Goal: Information Seeking & Learning: Learn about a topic

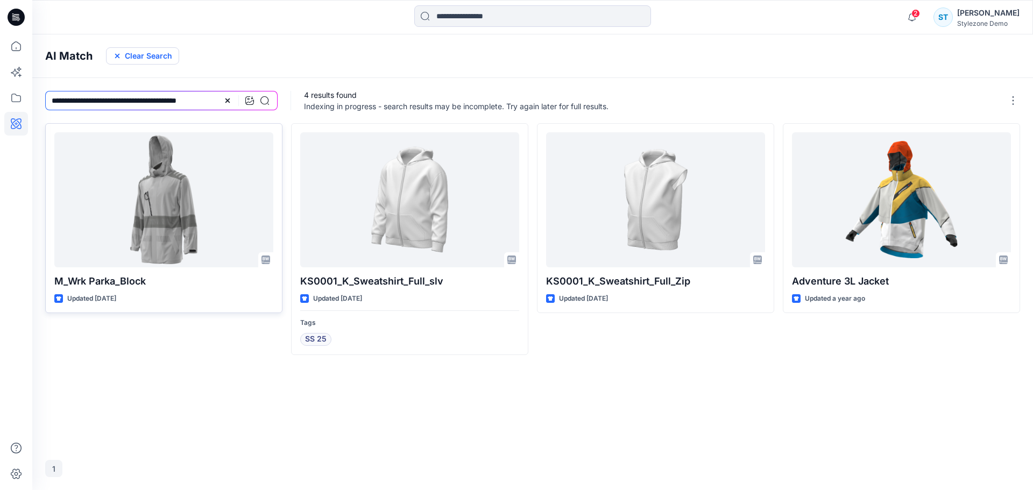
click at [122, 52] on button "Clear Search" at bounding box center [142, 55] width 73 height 17
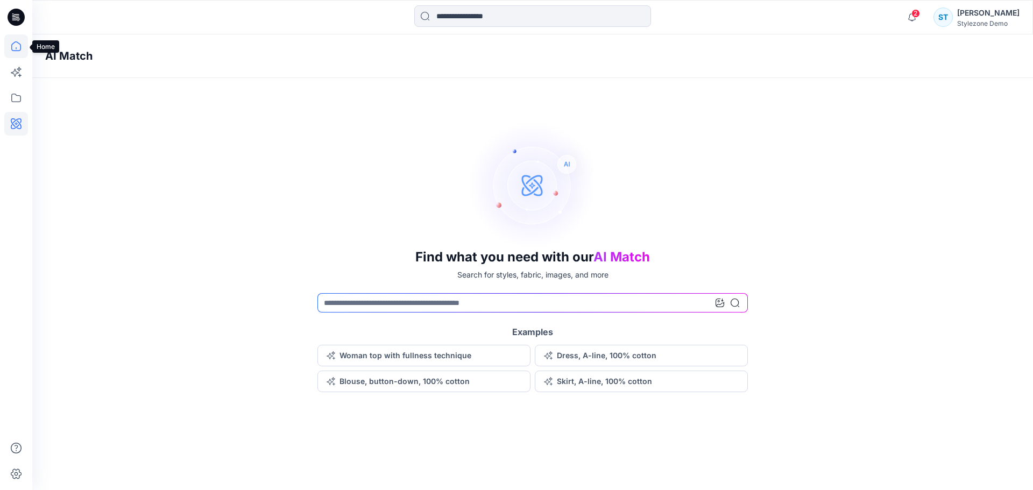
click at [22, 52] on icon at bounding box center [16, 46] width 24 height 24
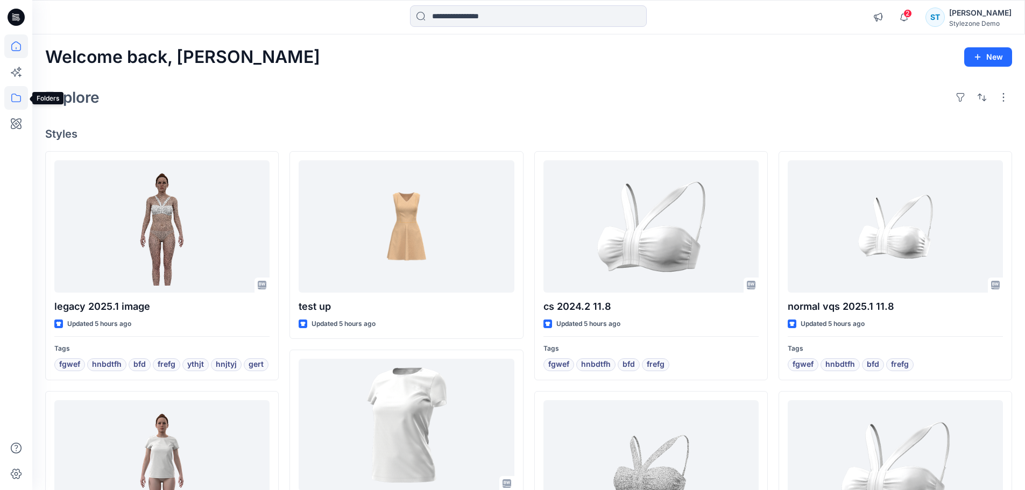
click at [22, 94] on icon at bounding box center [16, 98] width 24 height 24
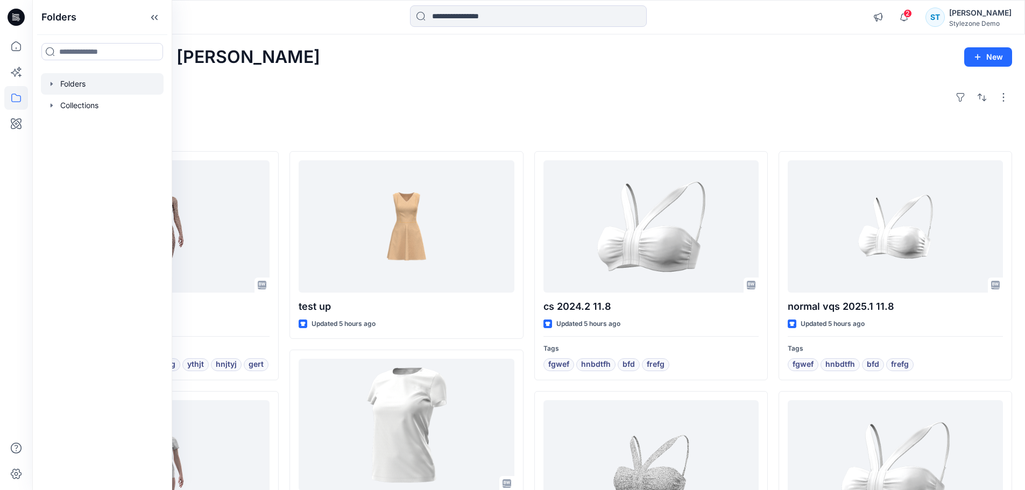
click at [52, 84] on icon "button" at bounding box center [52, 84] width 2 height 4
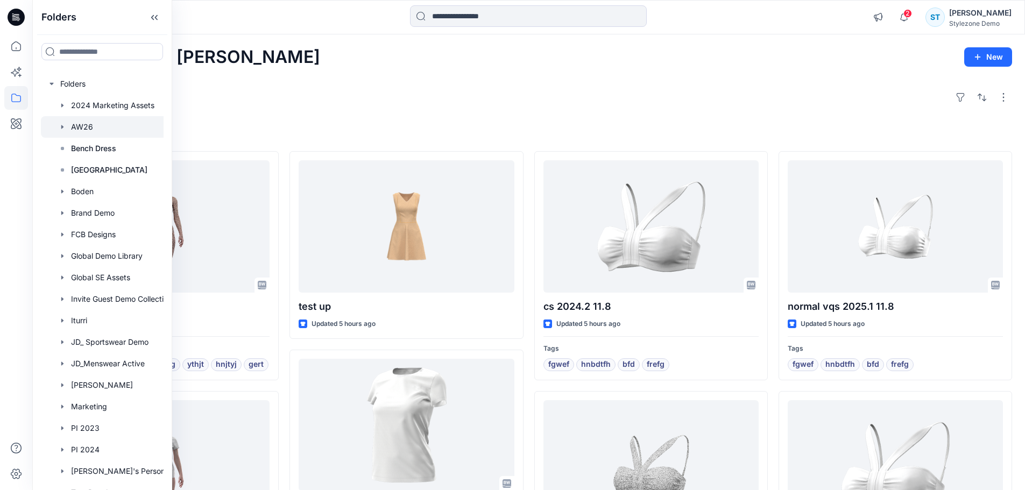
click at [74, 126] on div at bounding box center [116, 127] width 151 height 22
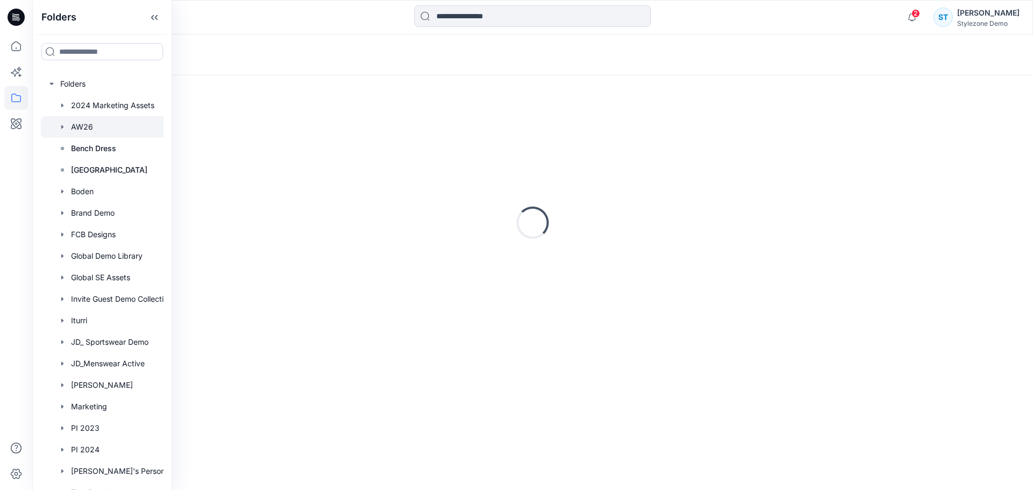
click at [333, 45] on div "Loading..." at bounding box center [532, 54] width 1001 height 41
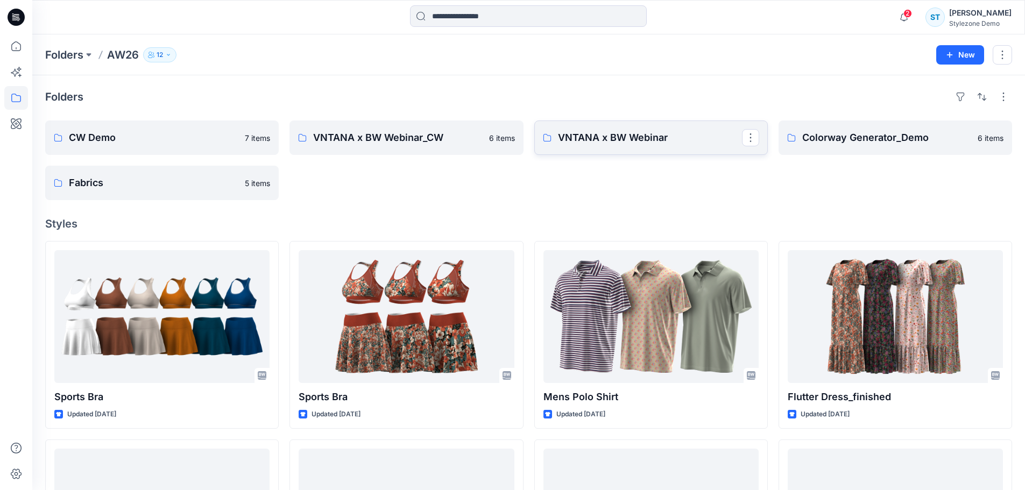
click at [614, 150] on link "VNTANA x BW Webinar" at bounding box center [651, 138] width 234 height 34
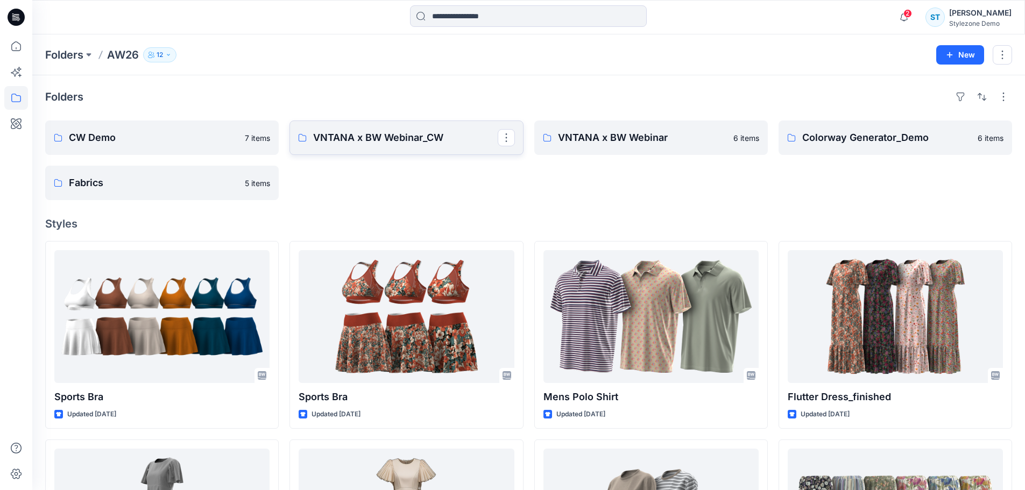
click at [470, 139] on p "VNTANA x BW Webinar_CW" at bounding box center [405, 137] width 184 height 15
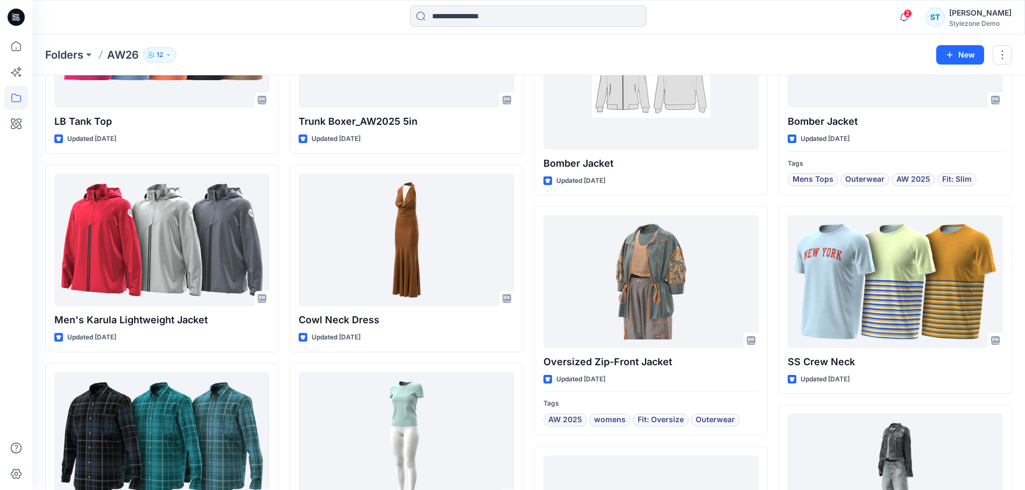
scroll to position [860, 0]
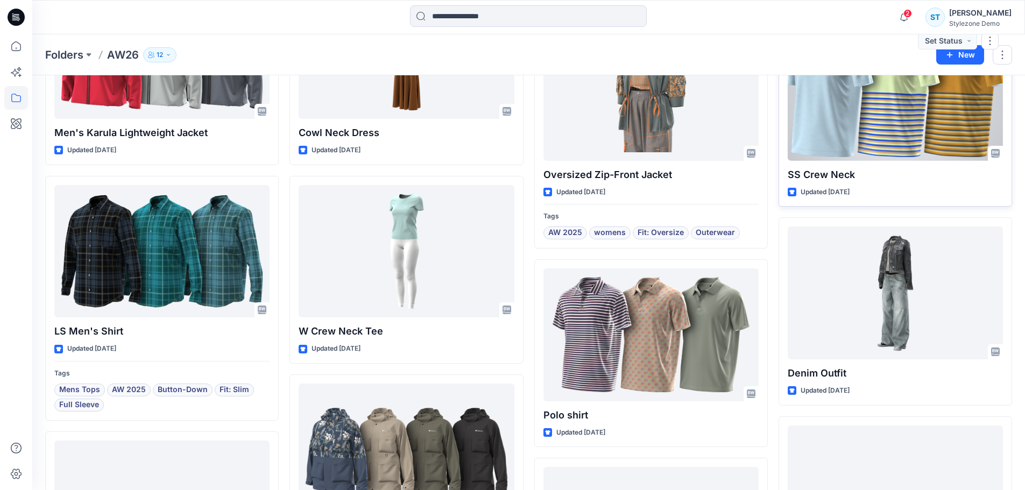
click at [907, 107] on div at bounding box center [895, 94] width 215 height 133
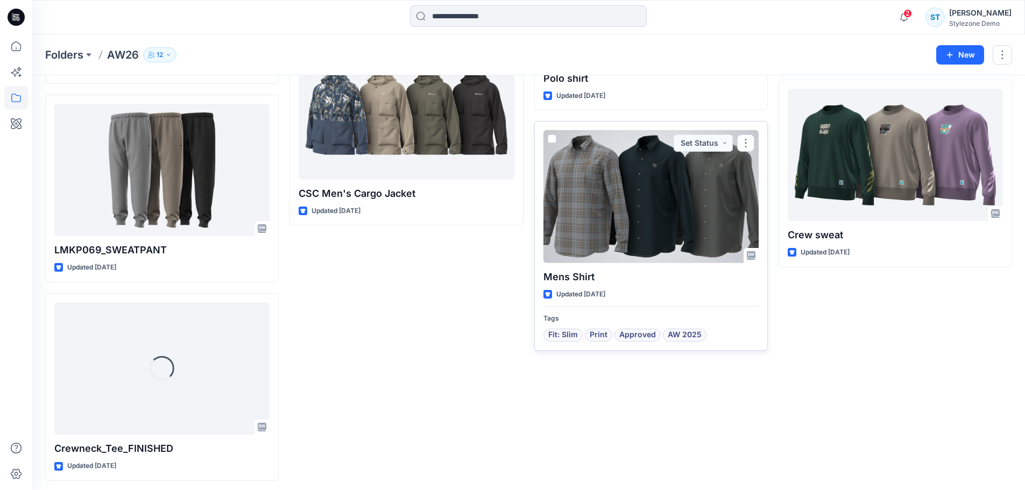
scroll to position [1200, 0]
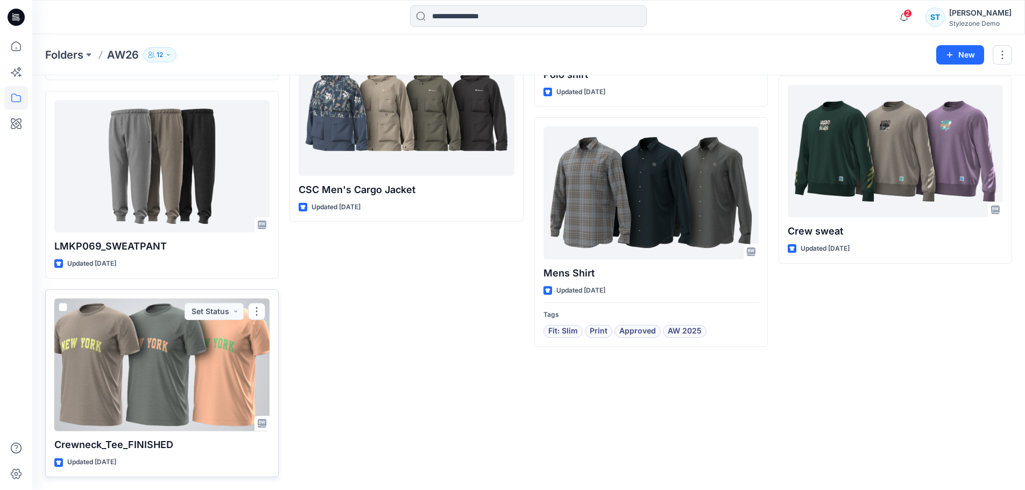
click at [157, 342] on div at bounding box center [161, 365] width 215 height 133
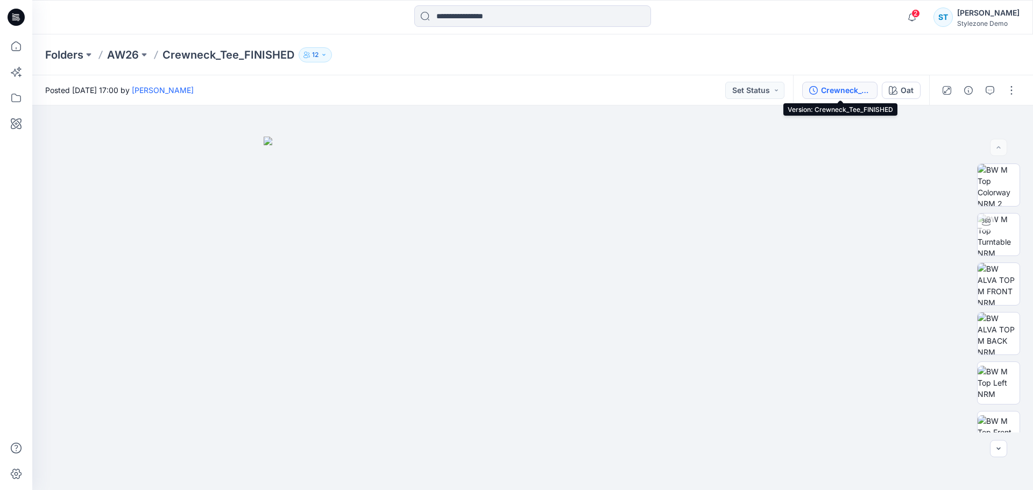
click at [827, 93] on div "Crewneck_Tee_FINISHED" at bounding box center [846, 90] width 50 height 12
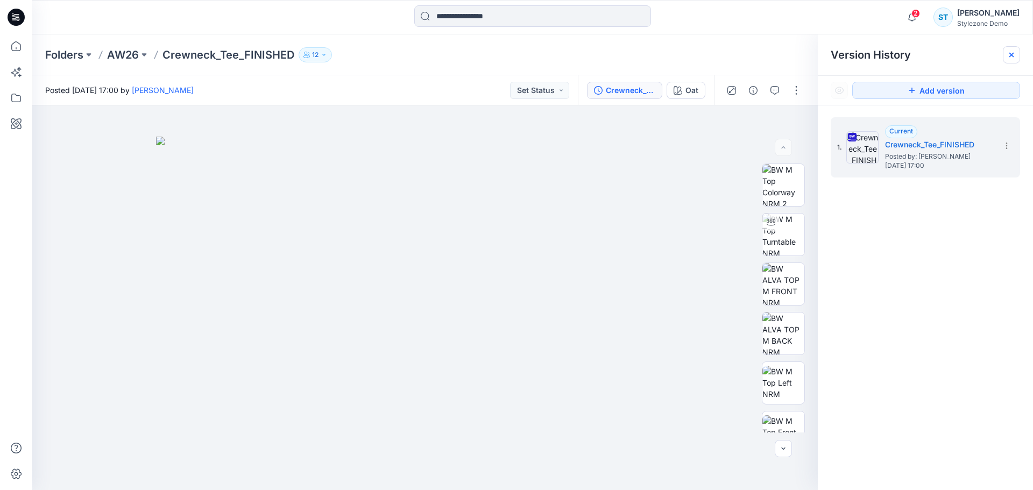
click at [1015, 52] on icon at bounding box center [1011, 55] width 9 height 9
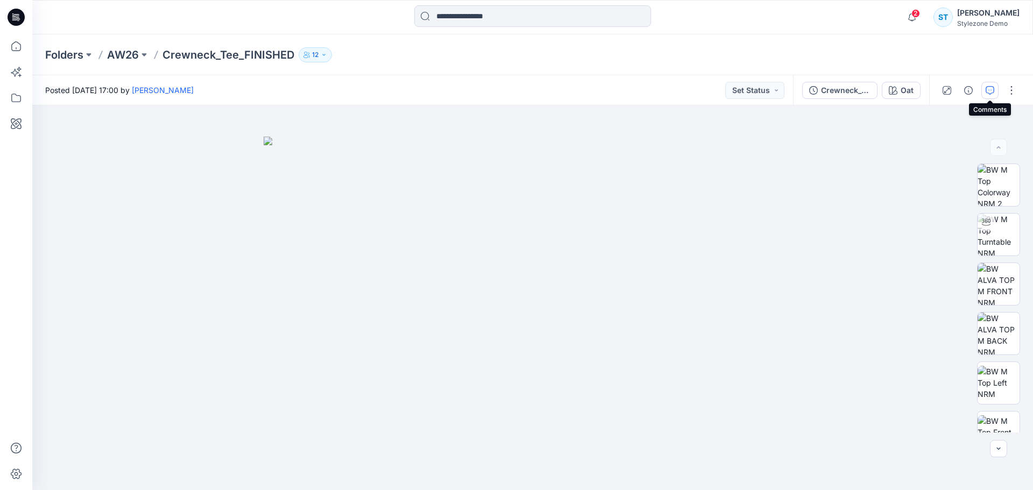
click at [988, 86] on icon "button" at bounding box center [990, 90] width 9 height 9
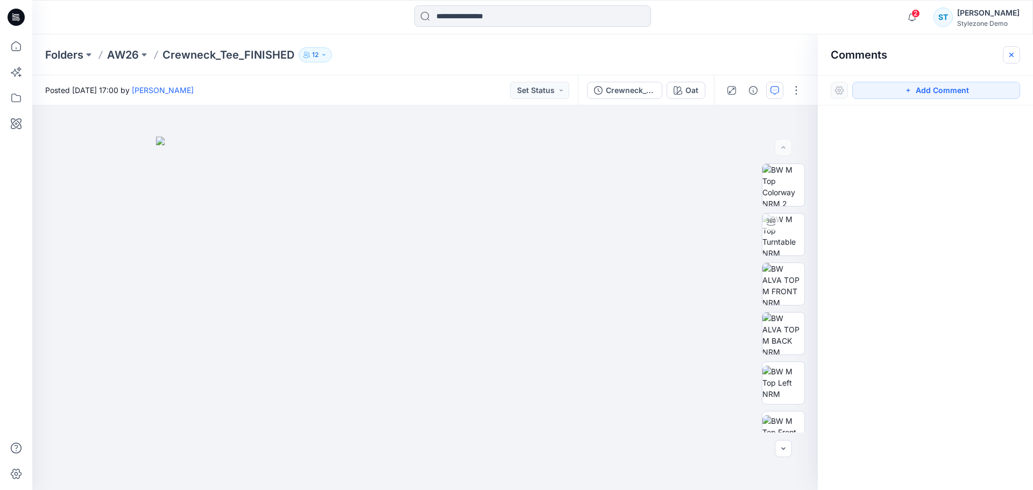
click at [1019, 56] on button "button" at bounding box center [1011, 54] width 17 height 17
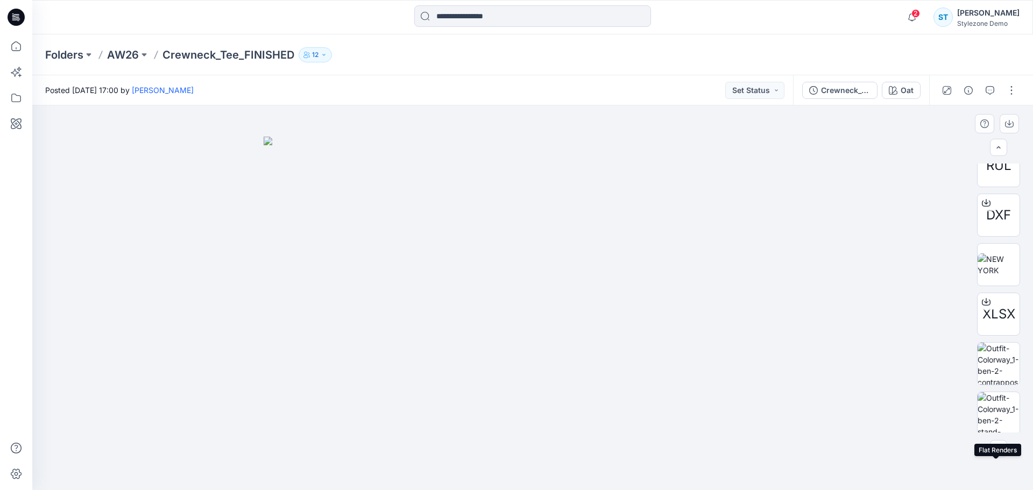
scroll to position [355, 0]
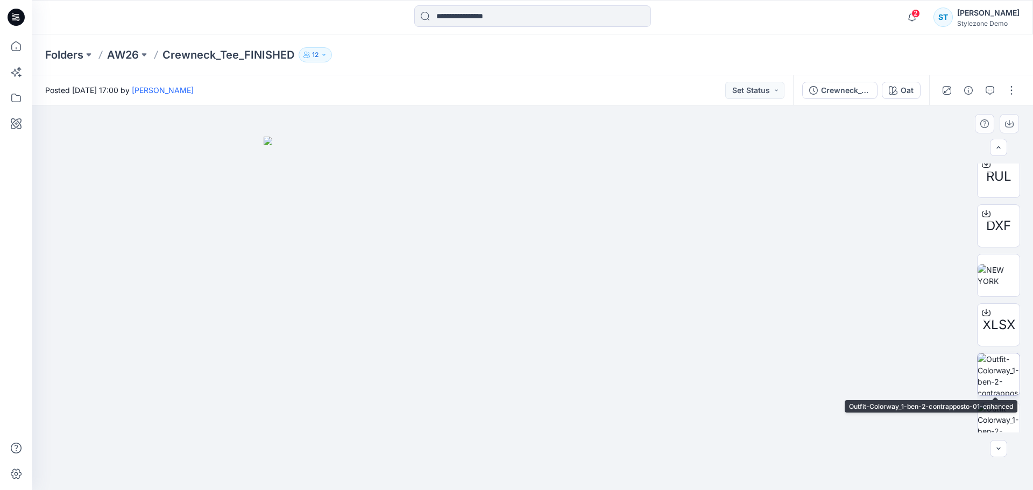
click at [998, 373] on img at bounding box center [999, 375] width 42 height 42
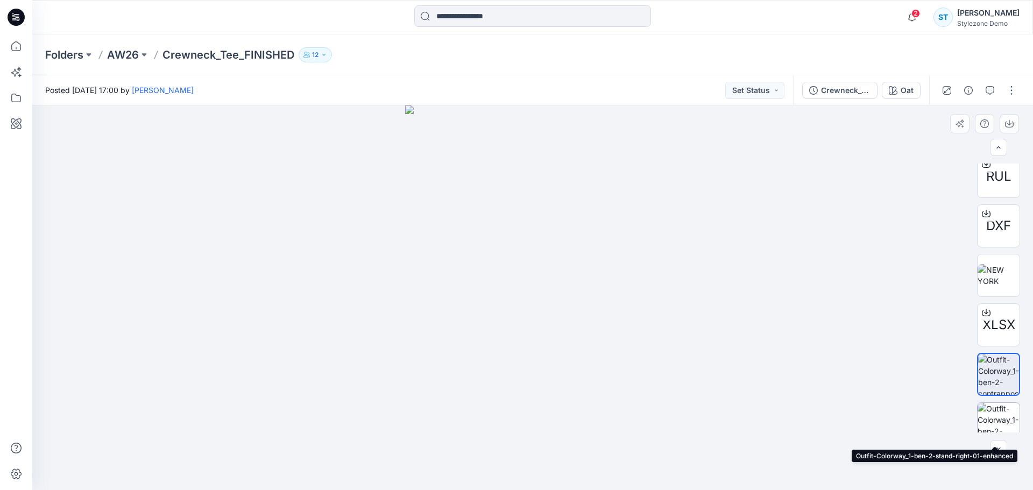
click at [994, 421] on img at bounding box center [999, 424] width 42 height 42
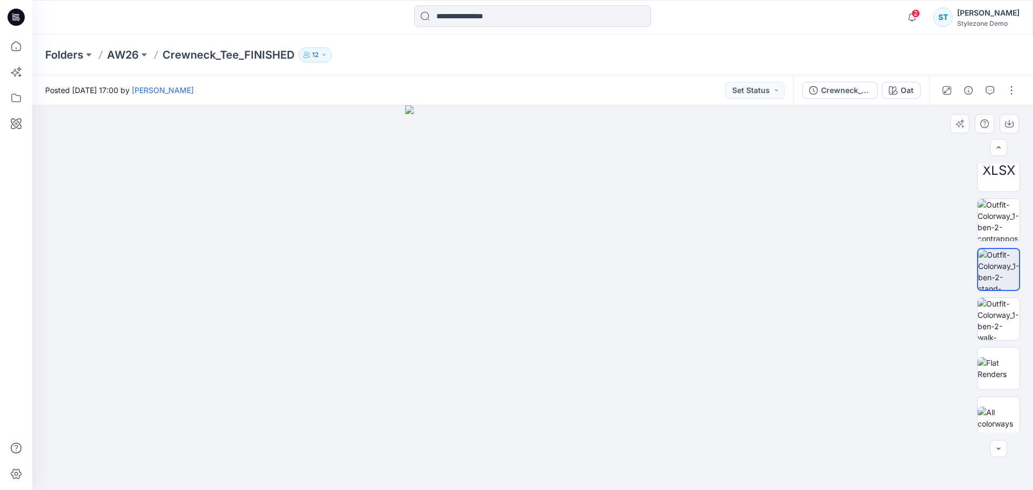
scroll to position [517, 0]
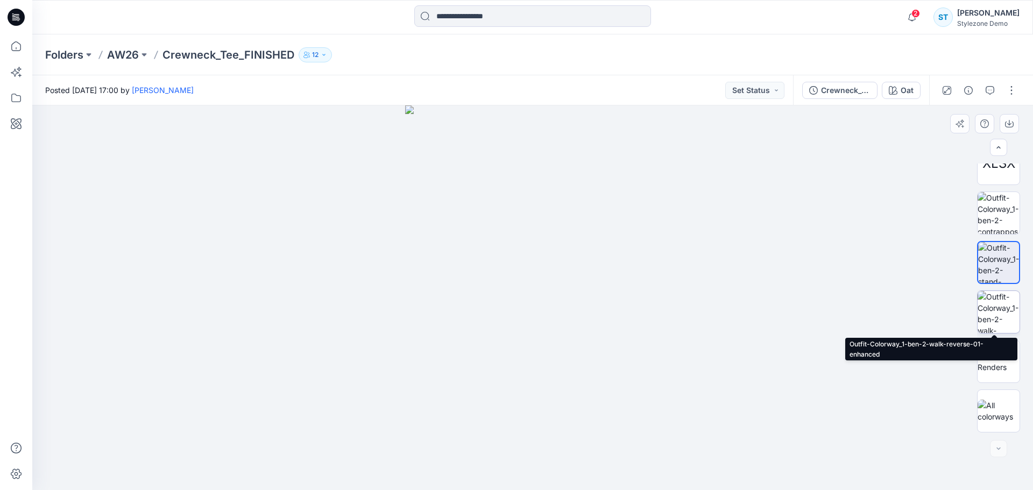
click at [1007, 317] on img at bounding box center [999, 312] width 42 height 42
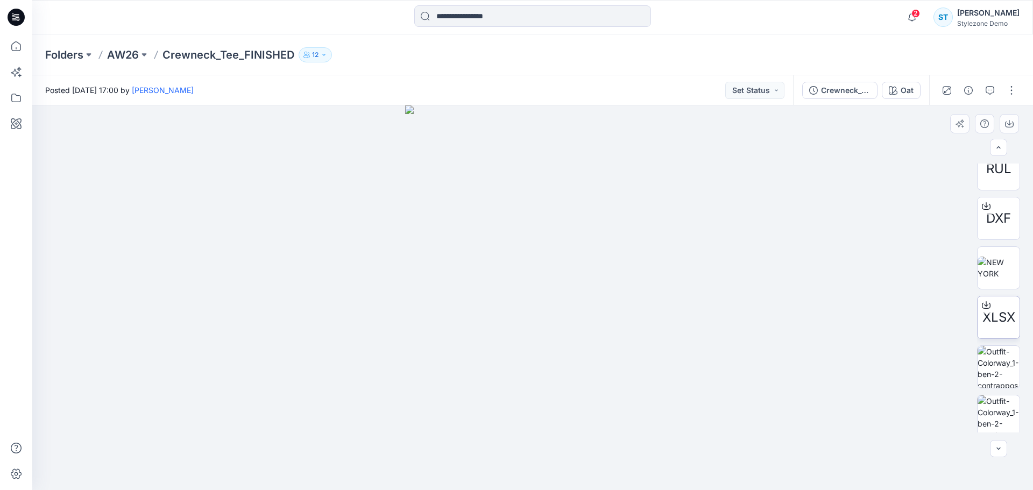
scroll to position [355, 0]
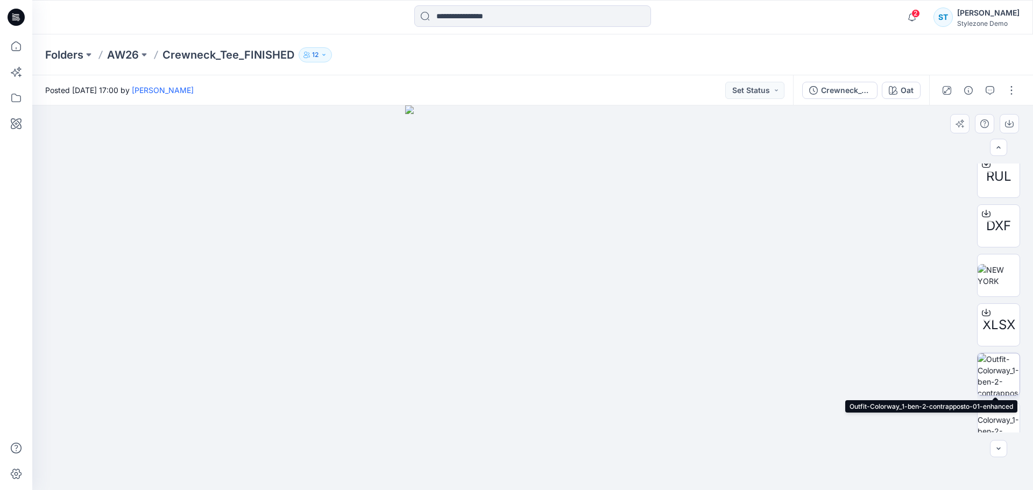
click at [999, 373] on img at bounding box center [999, 375] width 42 height 42
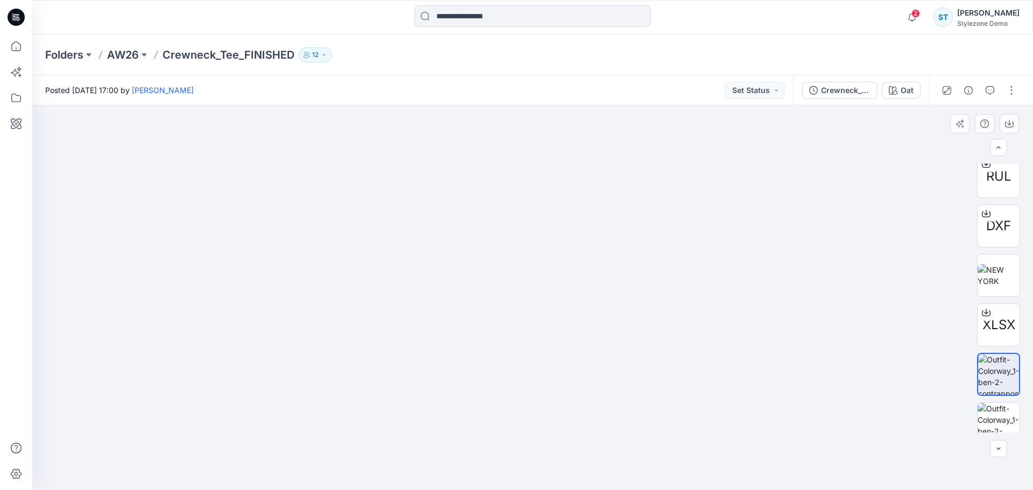
drag, startPoint x: 535, startPoint y: 340, endPoint x: 550, endPoint y: 442, distance: 103.4
click at [550, 442] on img at bounding box center [532, 255] width 683 height 469
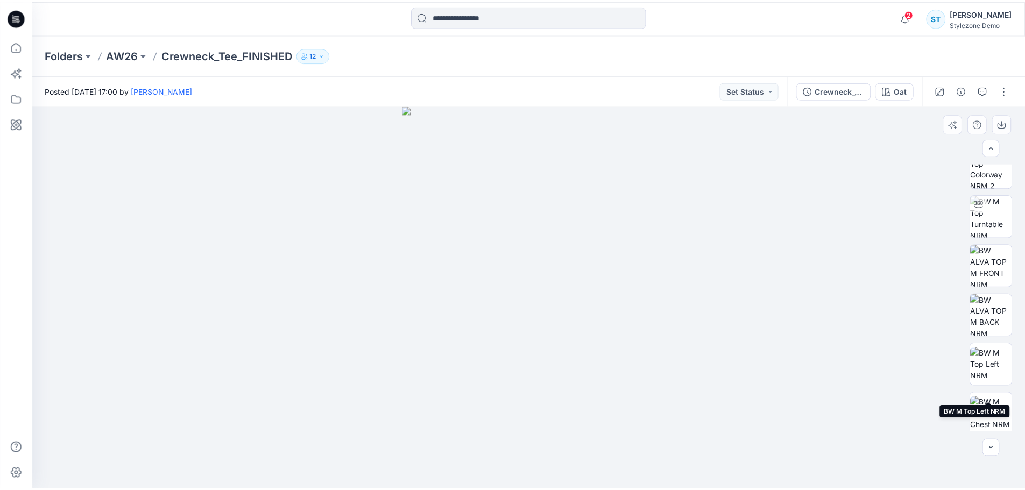
scroll to position [0, 0]
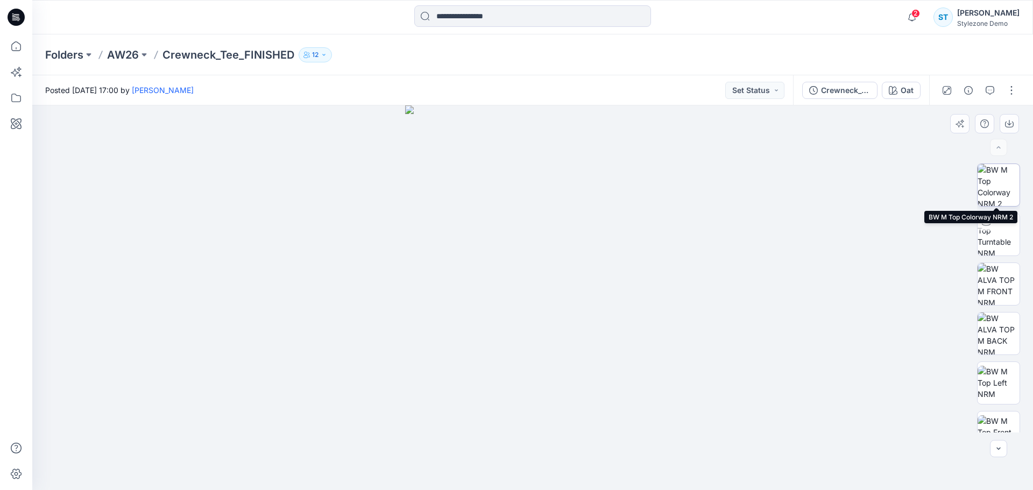
click at [1000, 190] on img at bounding box center [999, 185] width 42 height 42
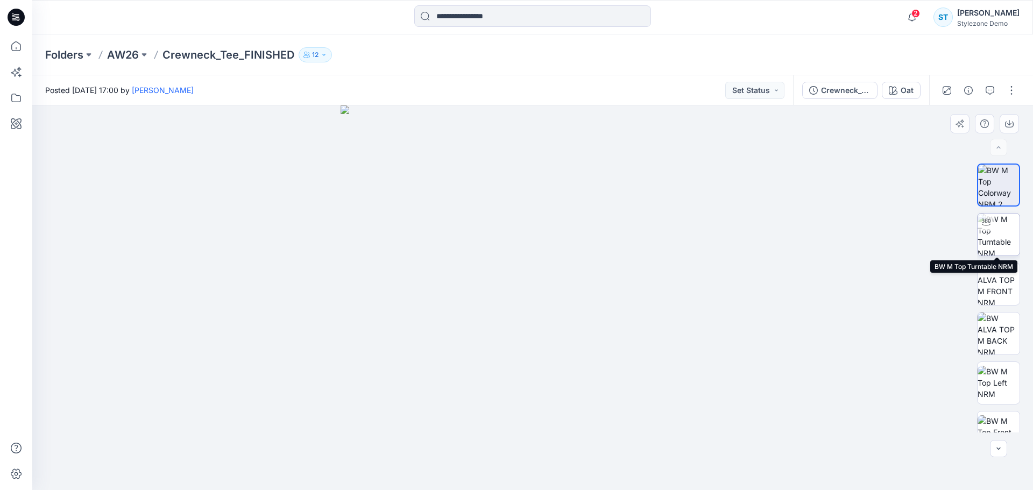
click at [998, 234] on img at bounding box center [999, 235] width 42 height 42
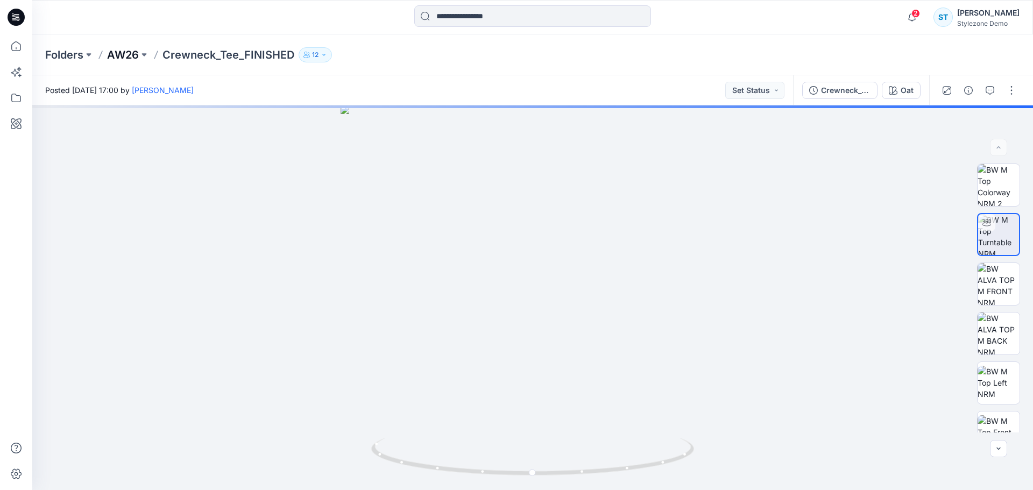
click at [127, 56] on p "AW26" at bounding box center [123, 54] width 32 height 15
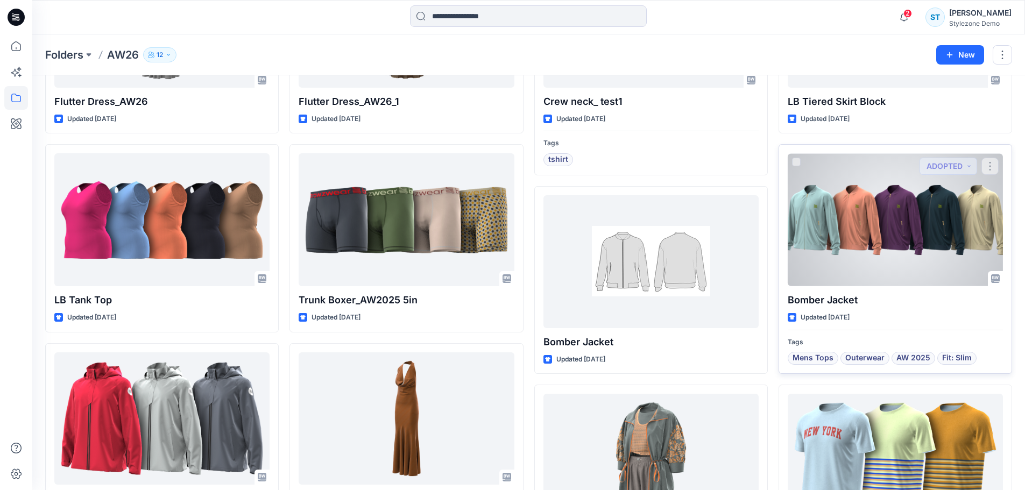
scroll to position [646, 0]
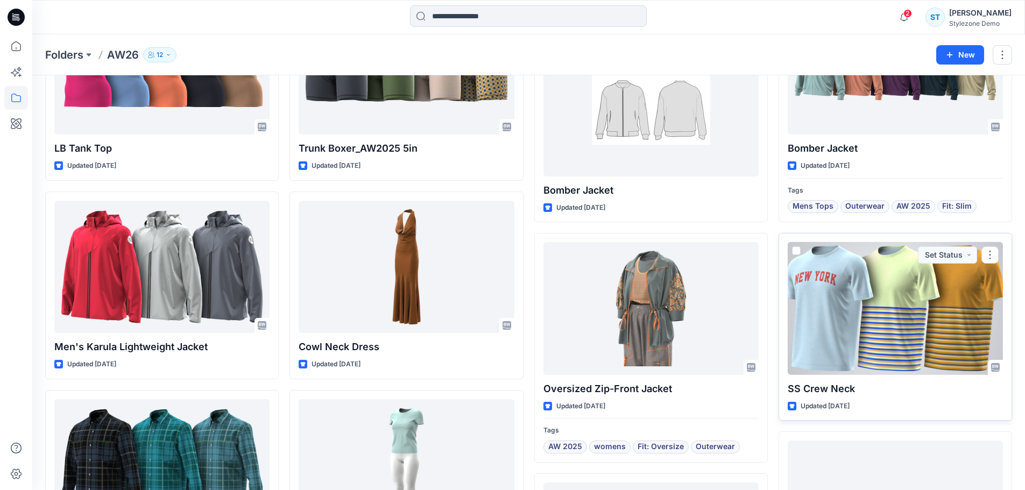
click at [847, 317] on div at bounding box center [895, 308] width 215 height 133
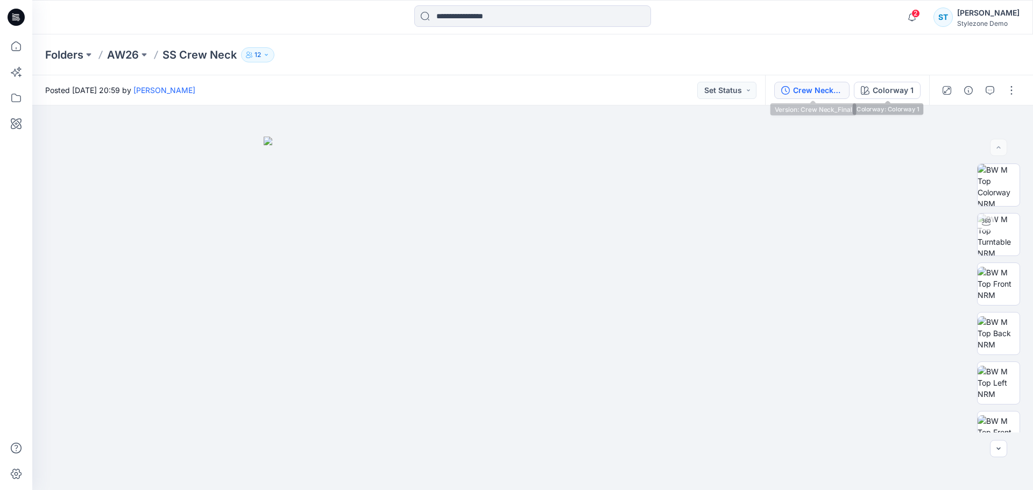
click at [825, 95] on div "Crew Neck_Final" at bounding box center [818, 90] width 50 height 12
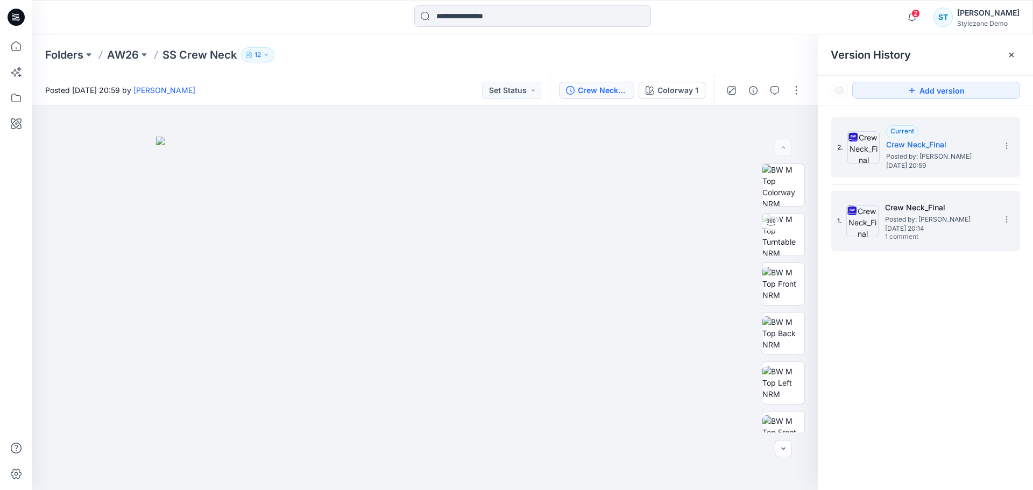
click at [921, 227] on span "[DATE] 20:14" at bounding box center [939, 229] width 108 height 8
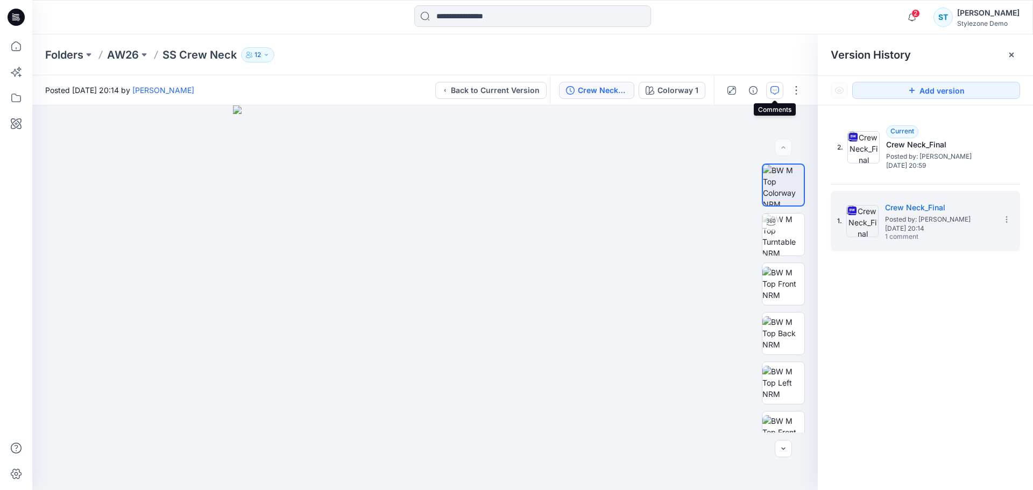
click at [779, 96] on button "button" at bounding box center [774, 90] width 17 height 17
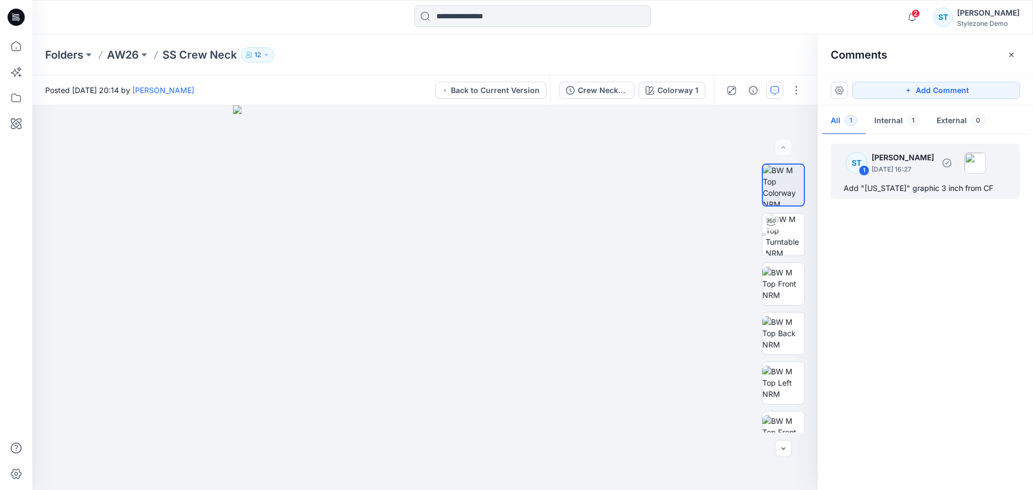
click at [906, 177] on div "ST 1 Savio Thomas May 08, 2025 16:27" at bounding box center [911, 163] width 149 height 30
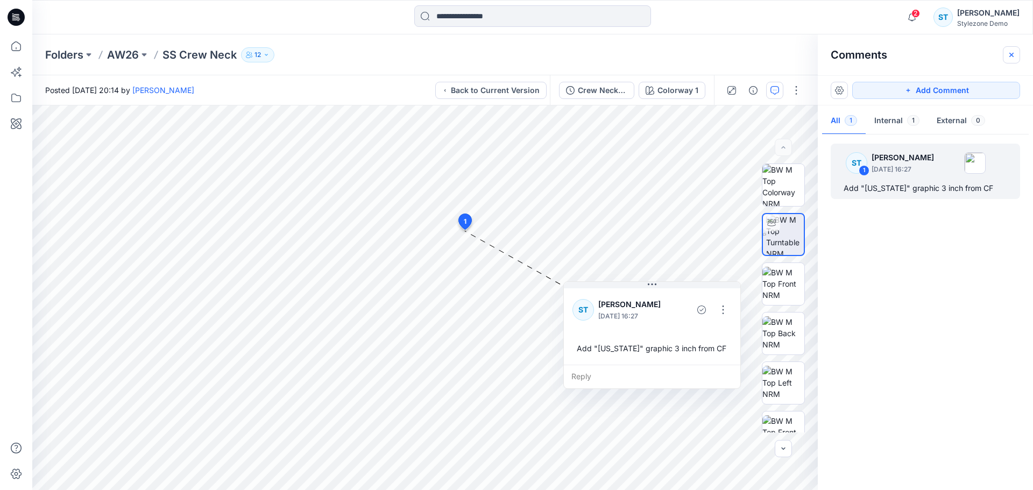
click at [1008, 51] on icon "button" at bounding box center [1011, 55] width 9 height 9
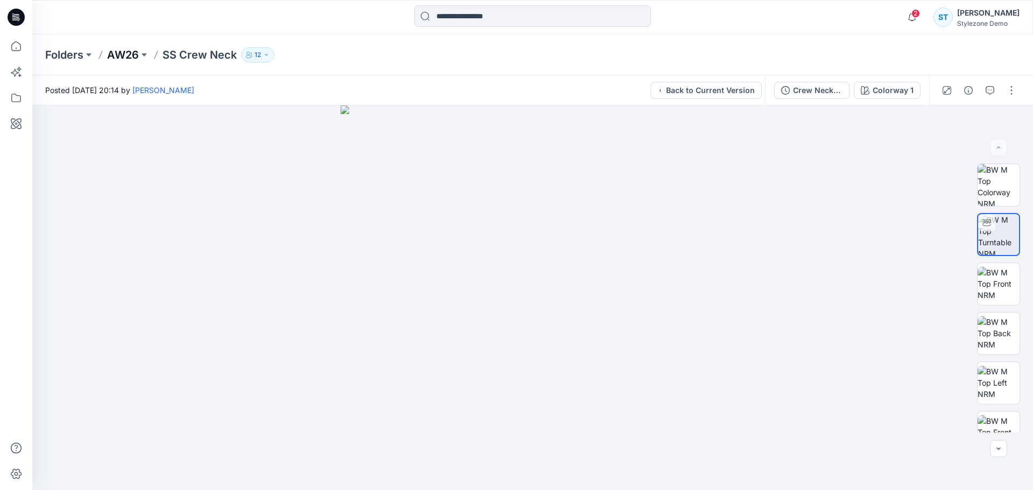
click at [131, 59] on p "AW26" at bounding box center [123, 54] width 32 height 15
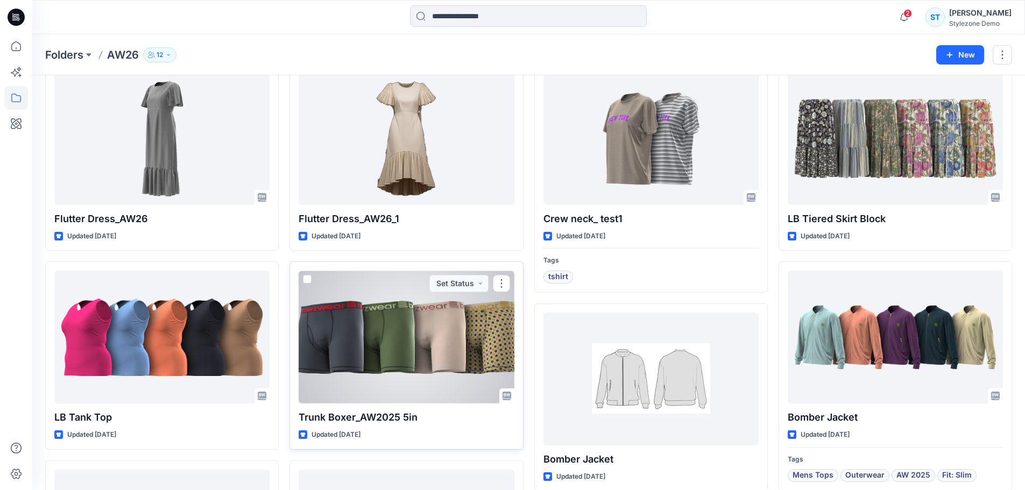
scroll to position [700, 0]
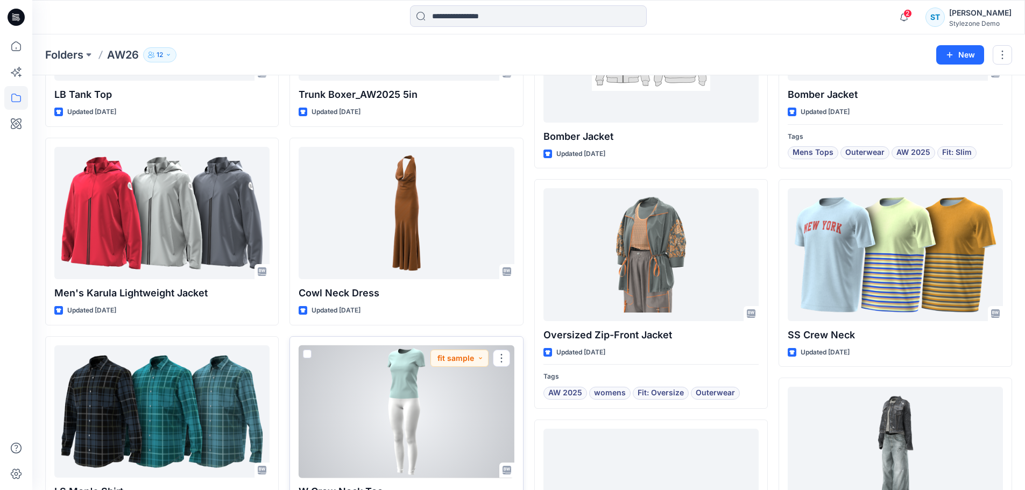
click at [469, 411] on div at bounding box center [406, 411] width 215 height 133
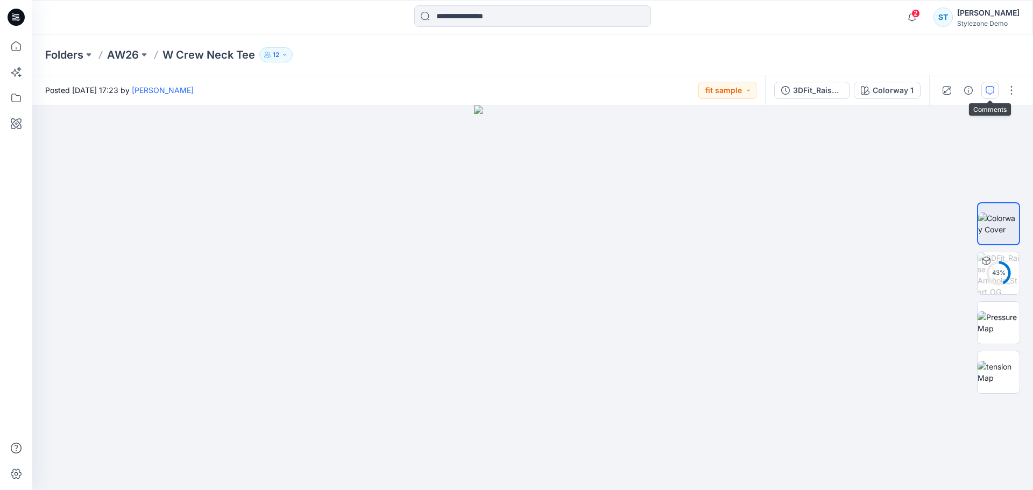
click at [993, 90] on icon "button" at bounding box center [990, 90] width 9 height 9
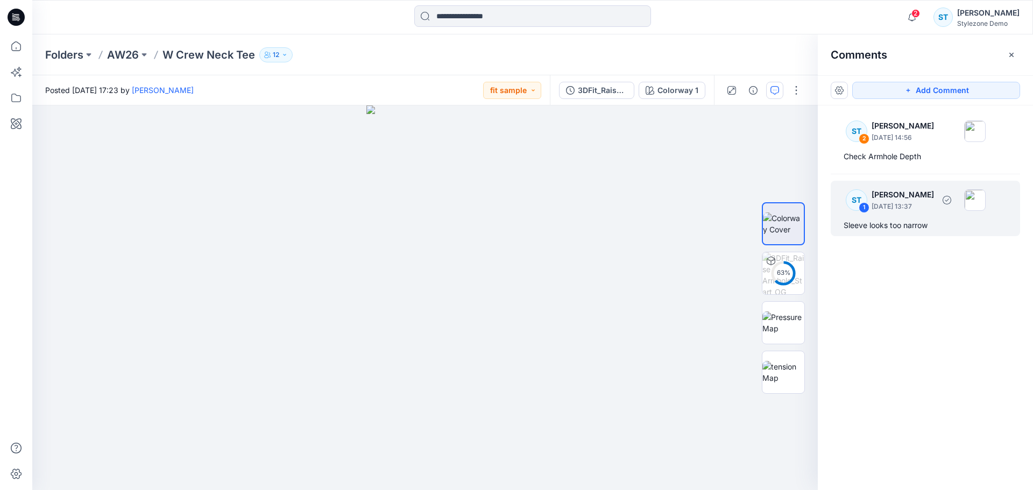
click at [938, 216] on div "ST 1 Savio Thomas April 24, 2025 13:37 Sleeve looks too narrow" at bounding box center [925, 208] width 189 height 55
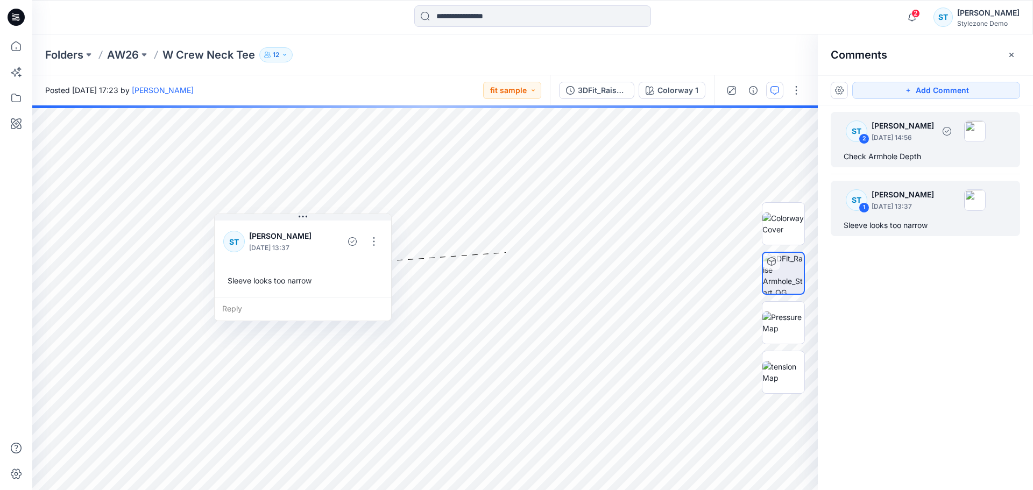
click at [915, 153] on div "Check Armhole Depth" at bounding box center [926, 156] width 164 height 13
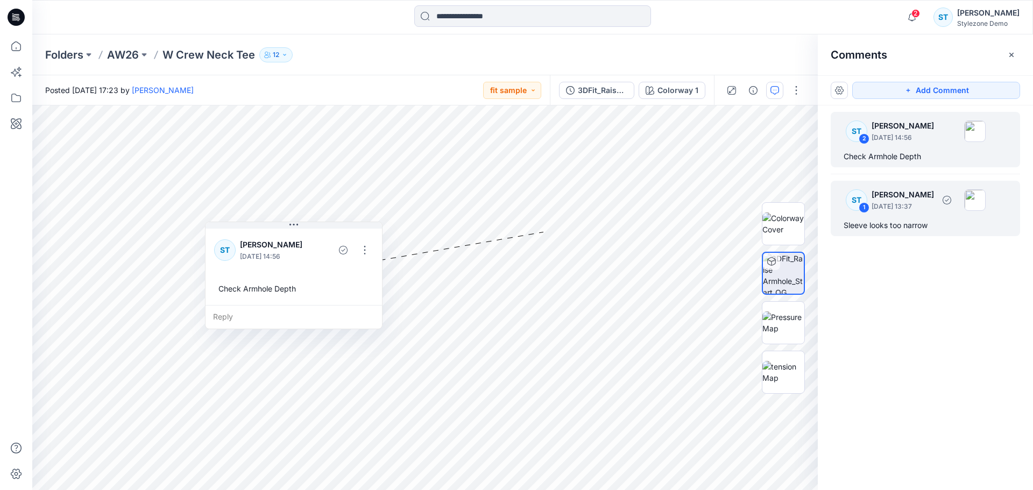
click at [912, 207] on p "April 24, 2025 13:37" at bounding box center [903, 206] width 62 height 11
click at [910, 145] on div "ST 2 Savio Thomas April 24, 2025 14:56" at bounding box center [911, 131] width 149 height 30
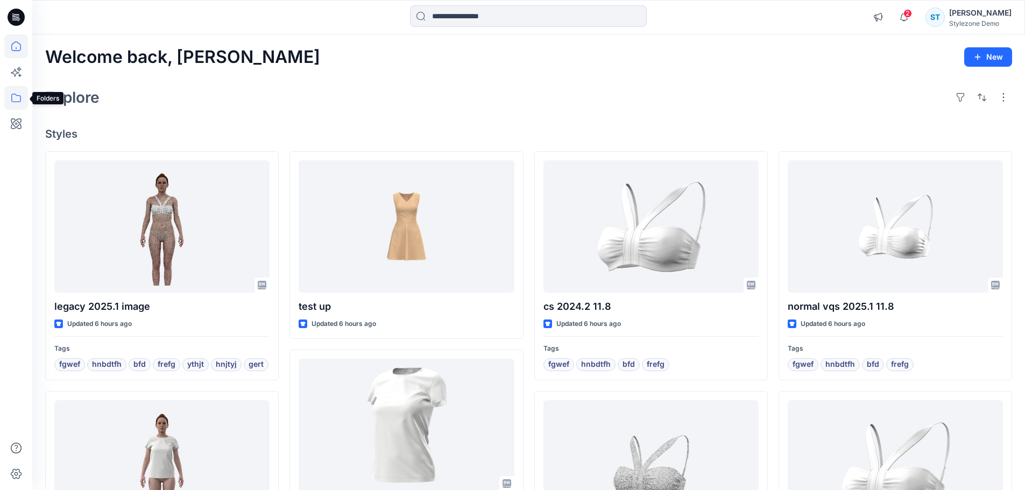
click at [19, 103] on icon at bounding box center [16, 98] width 24 height 24
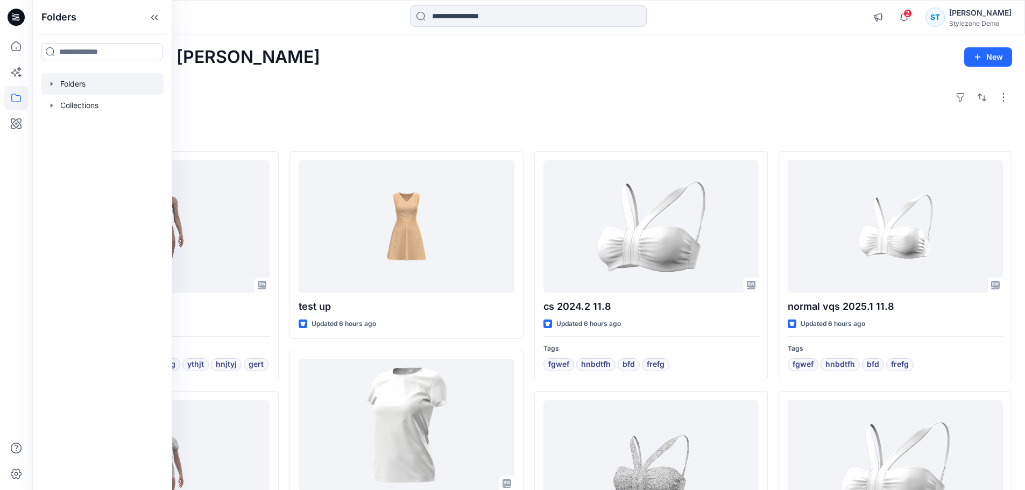
click at [50, 88] on div at bounding box center [102, 84] width 123 height 22
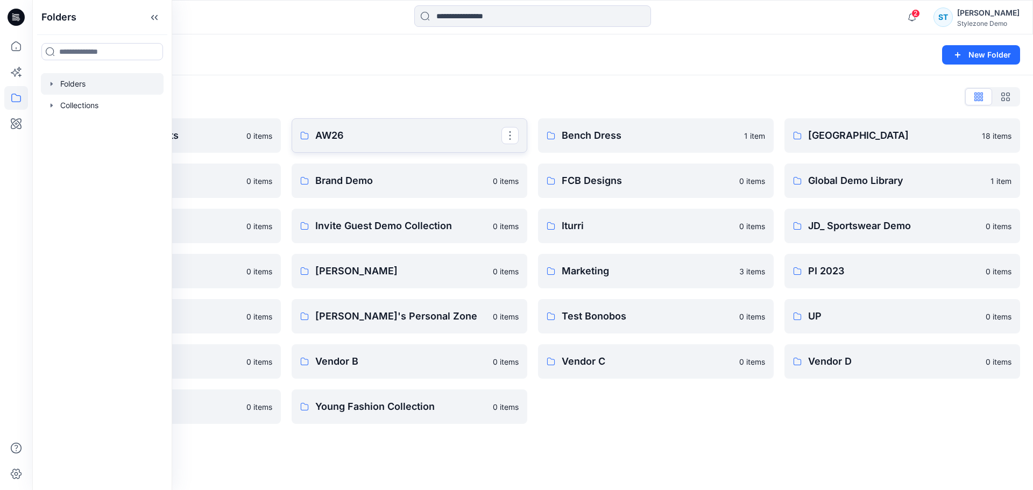
click at [340, 136] on p "AW26" at bounding box center [408, 135] width 186 height 15
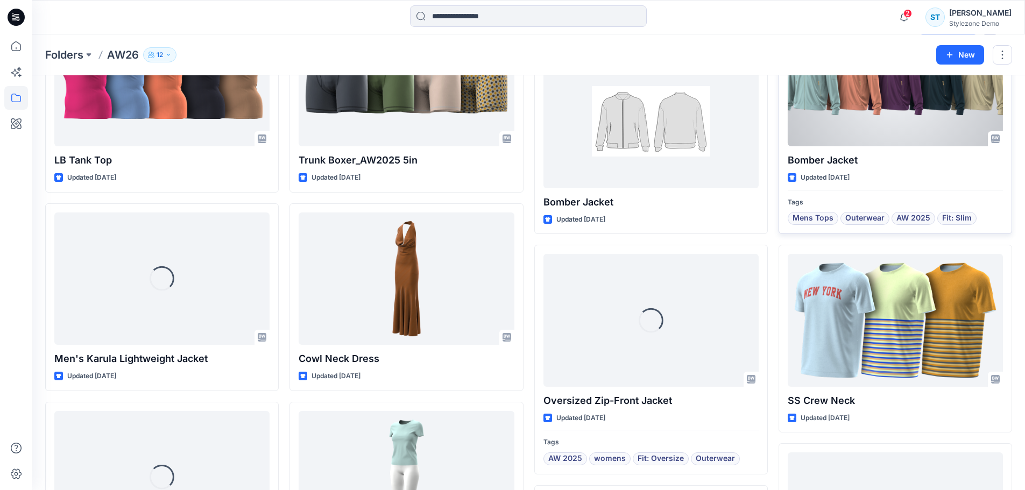
scroll to position [645, 0]
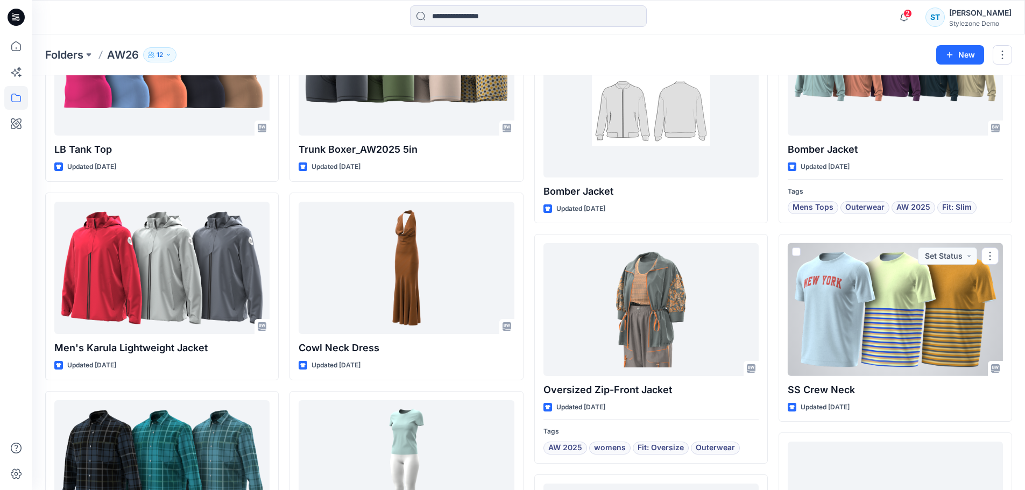
click at [889, 286] on div at bounding box center [895, 309] width 215 height 133
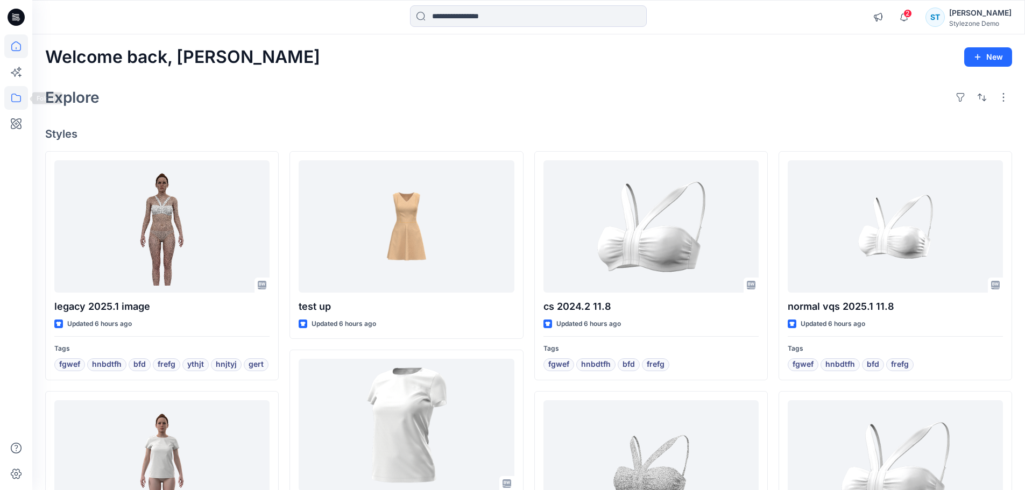
click at [18, 101] on icon at bounding box center [16, 98] width 24 height 24
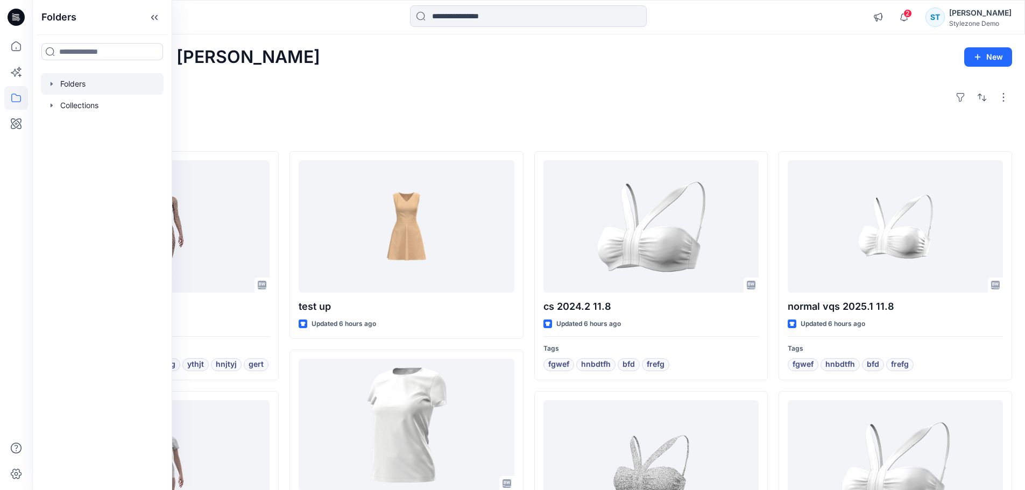
click at [51, 86] on icon "button" at bounding box center [51, 84] width 9 height 9
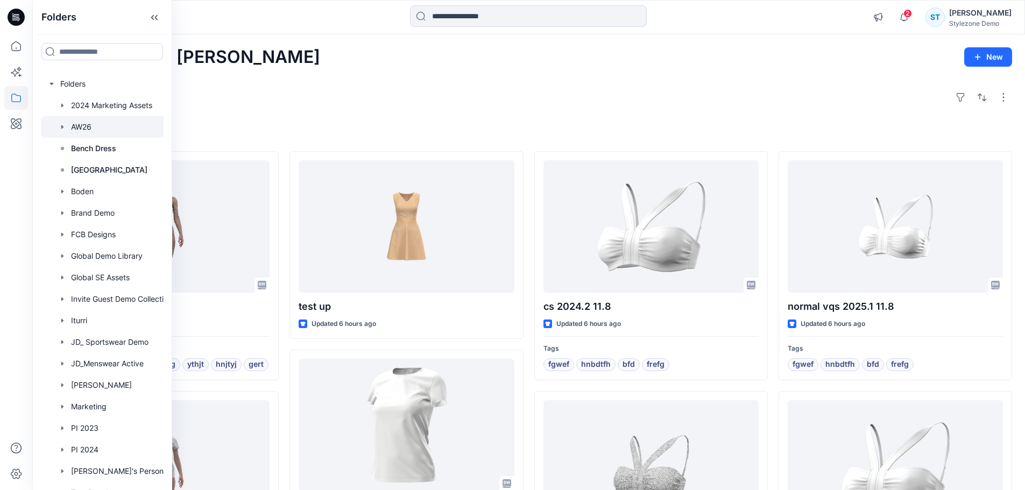
click at [82, 128] on div at bounding box center [116, 127] width 151 height 22
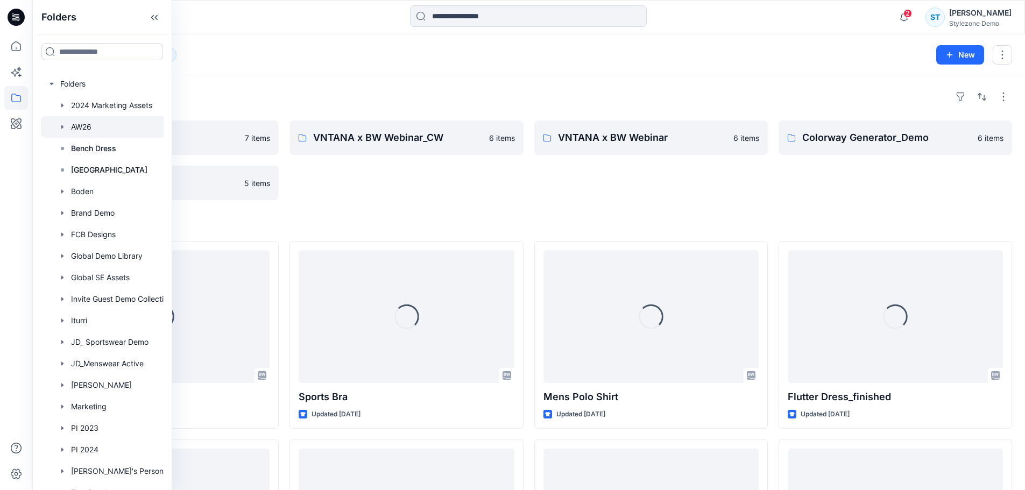
click at [644, 57] on div "Folders AW26 12" at bounding box center [486, 54] width 883 height 15
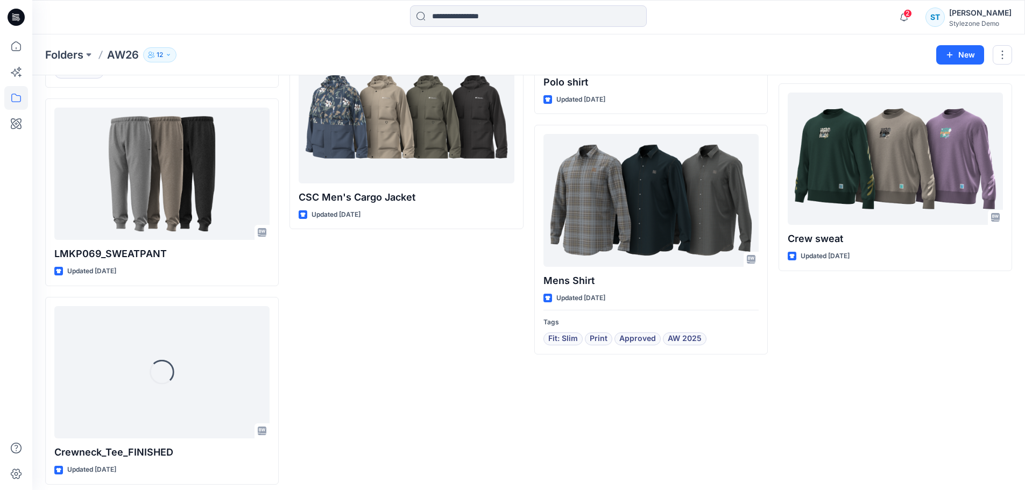
scroll to position [1200, 0]
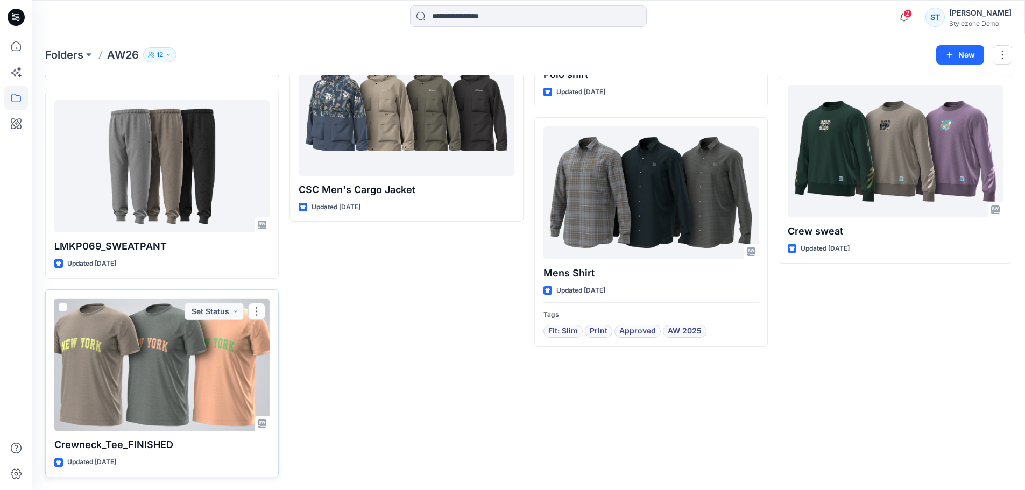
click at [158, 385] on div at bounding box center [161, 365] width 215 height 133
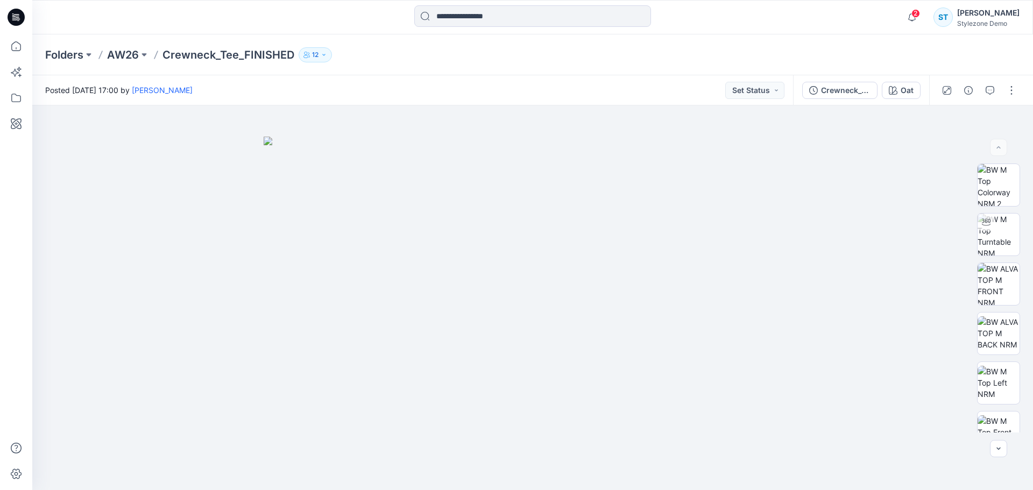
click at [22, 23] on icon at bounding box center [16, 17] width 17 height 17
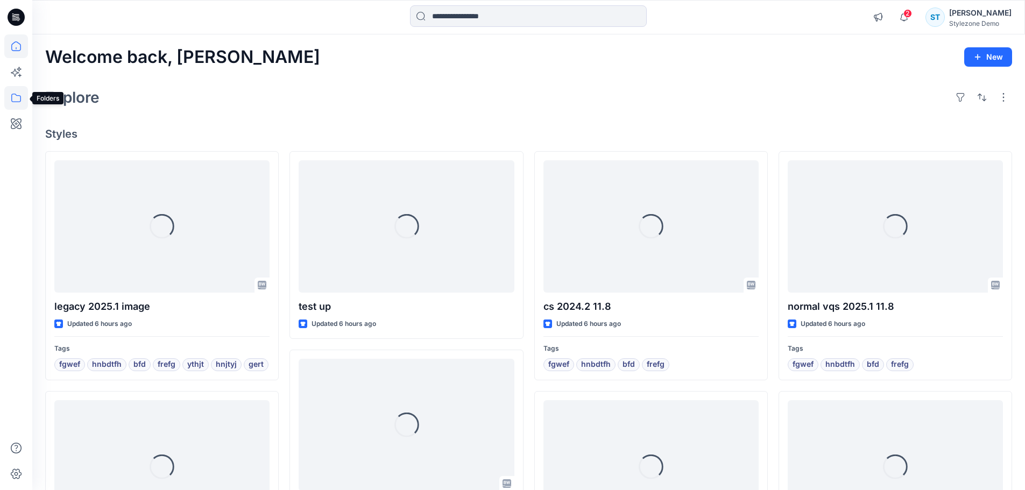
click at [15, 98] on icon at bounding box center [16, 98] width 24 height 24
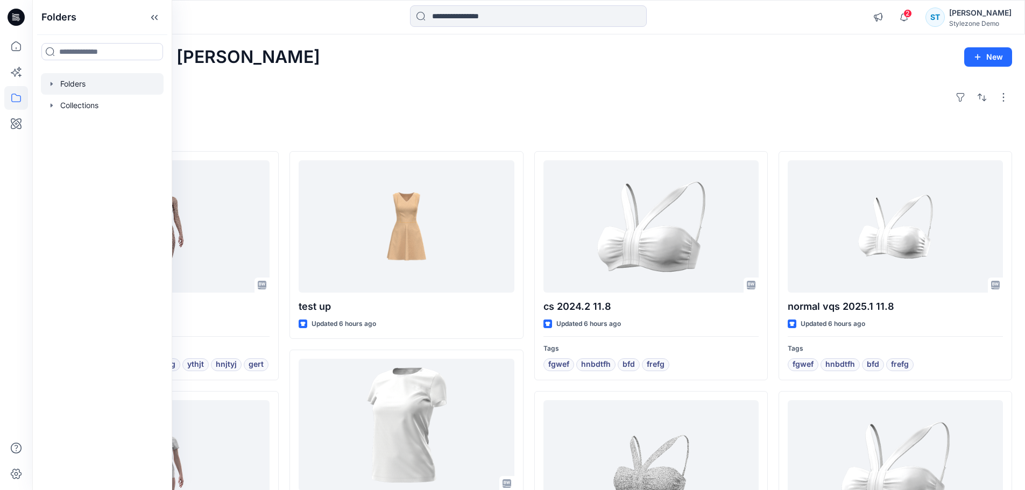
click at [49, 86] on icon "button" at bounding box center [51, 84] width 9 height 9
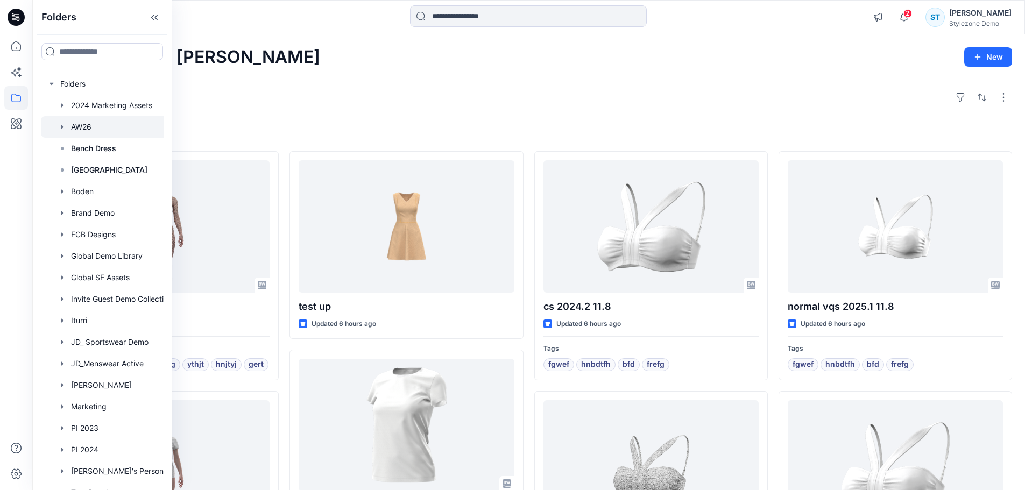
click at [70, 125] on div at bounding box center [116, 127] width 151 height 22
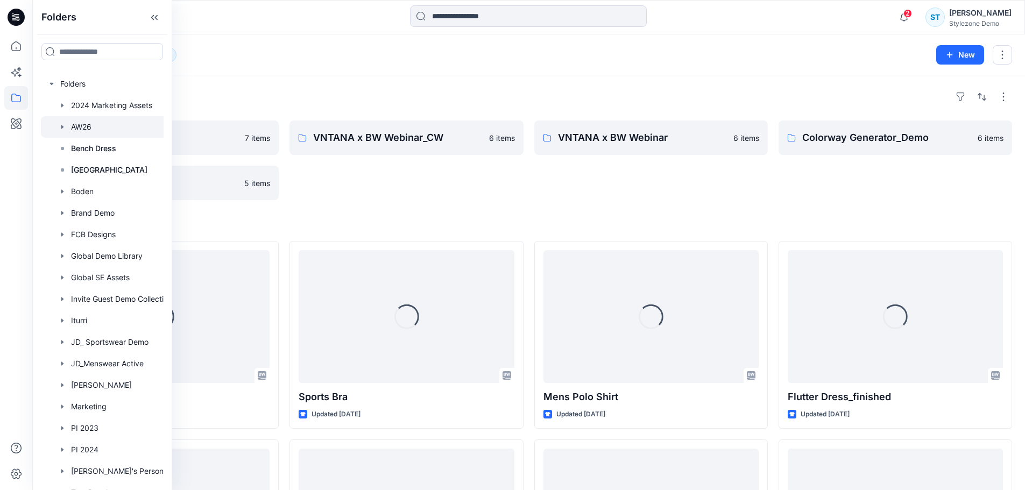
click at [470, 74] on div "Folders AW26 12 New" at bounding box center [528, 54] width 993 height 41
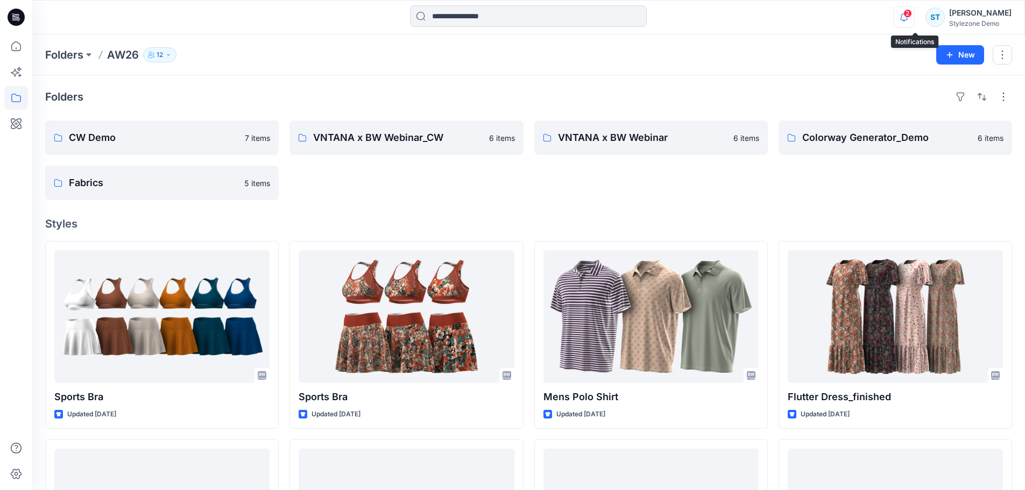
click at [913, 14] on icon "button" at bounding box center [904, 17] width 20 height 22
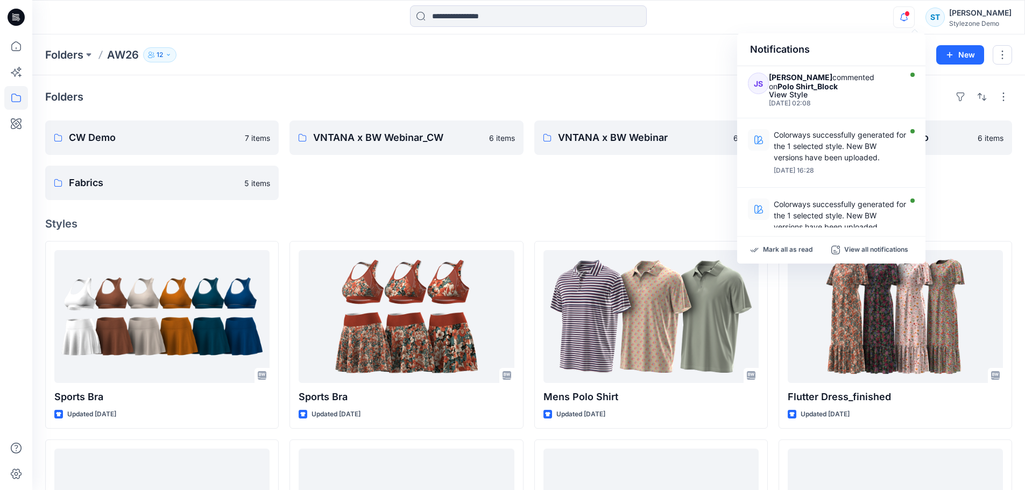
click at [913, 14] on icon "button" at bounding box center [904, 17] width 20 height 22
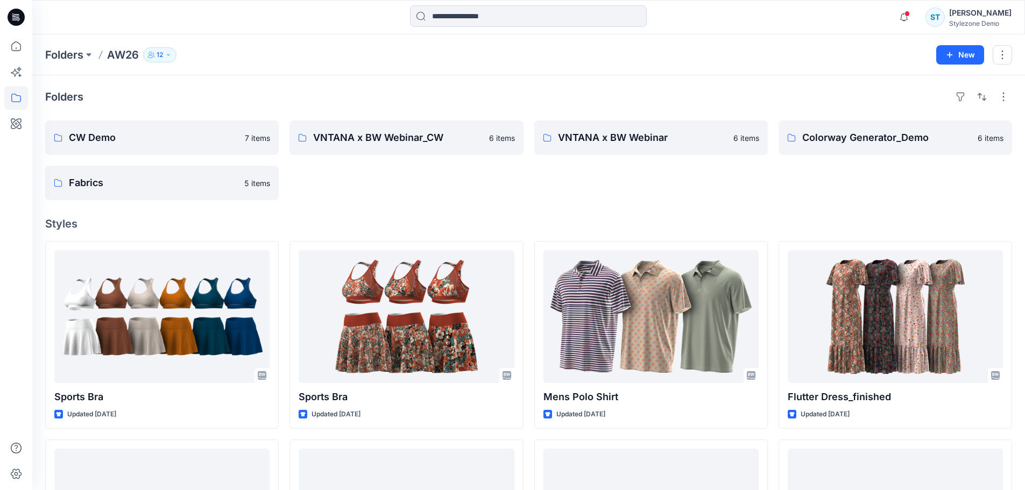
click at [846, 30] on div "Notifications JS Jagdish Sethuraman commented on Polo Shirt_Block View Style Fr…" at bounding box center [528, 17] width 993 height 34
click at [229, 46] on div "Folders AW26 12 New" at bounding box center [528, 54] width 993 height 41
click at [19, 97] on icon at bounding box center [16, 98] width 24 height 24
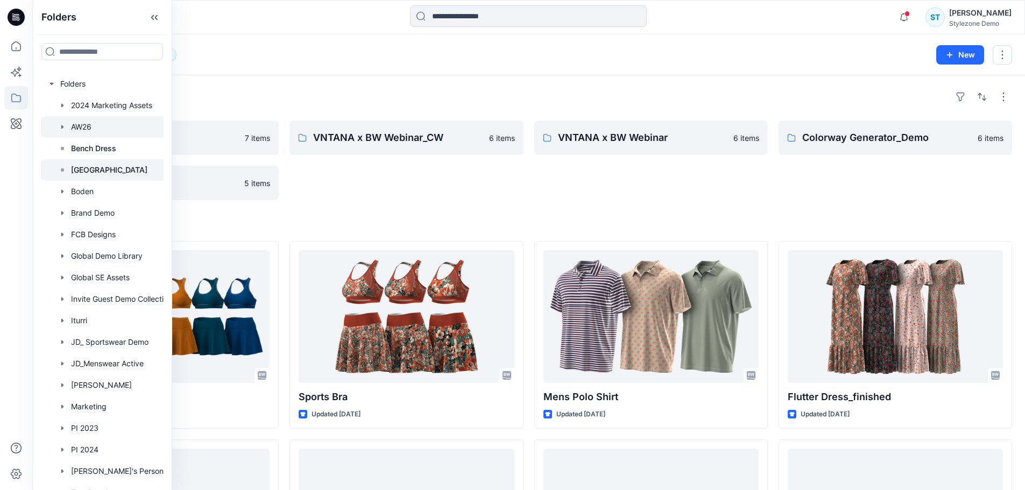
click at [83, 169] on p "Block Library" at bounding box center [109, 170] width 76 height 13
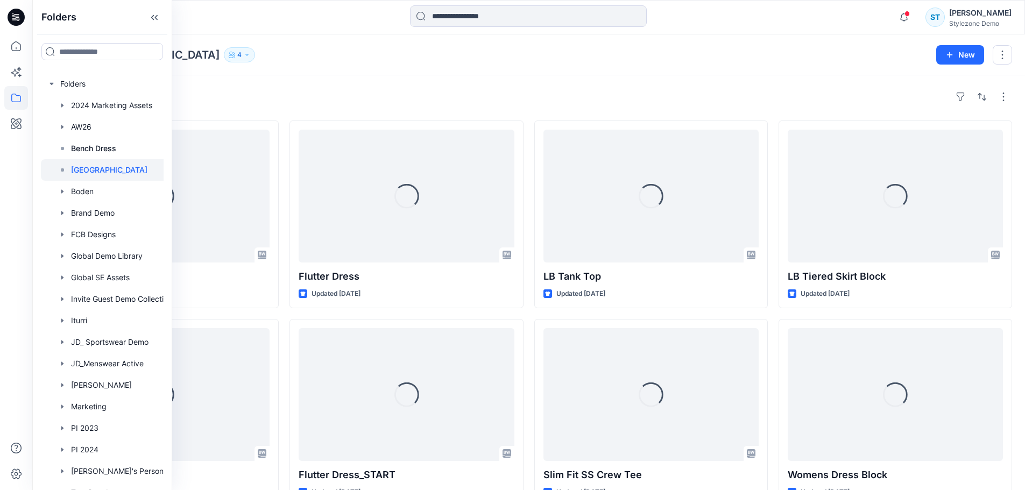
click at [306, 85] on div "Styles Loading... Sports Bra Updated 4 days ago Loading... Trunk Boxer_Block Up…" at bounding box center [528, 416] width 993 height 682
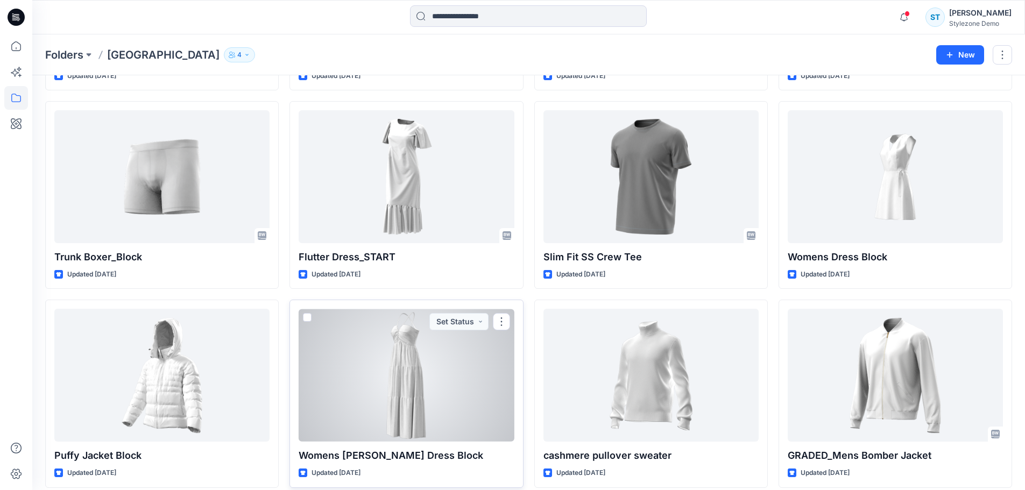
scroll to position [215, 0]
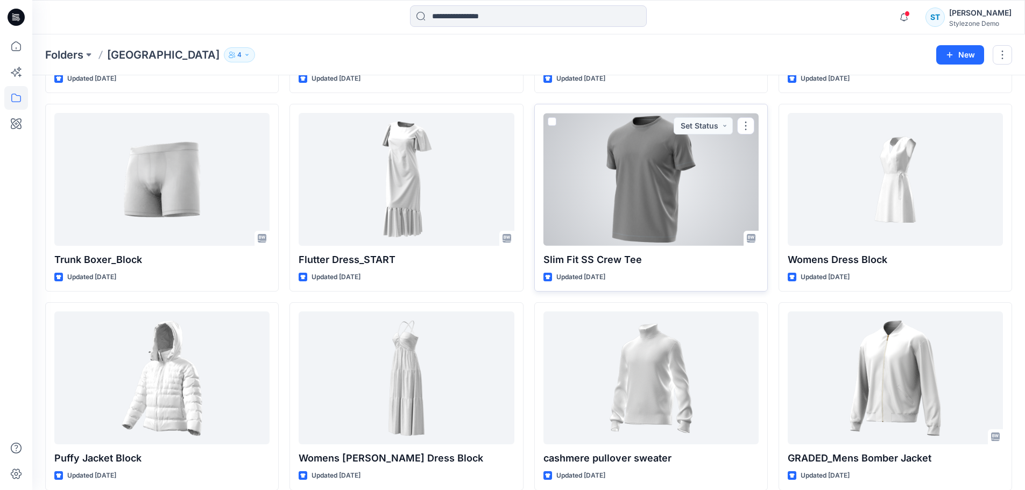
click at [550, 125] on span at bounding box center [552, 121] width 9 height 9
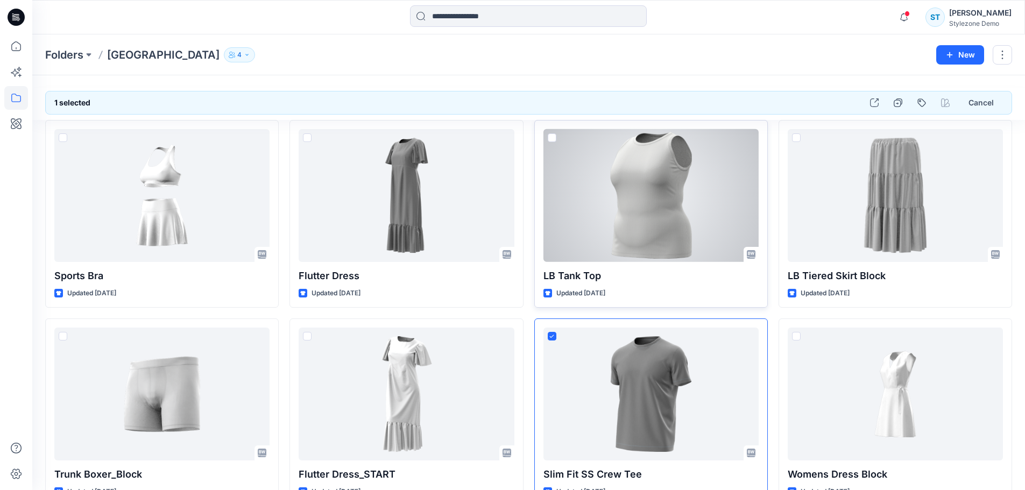
scroll to position [0, 0]
click at [555, 138] on span at bounding box center [552, 138] width 9 height 9
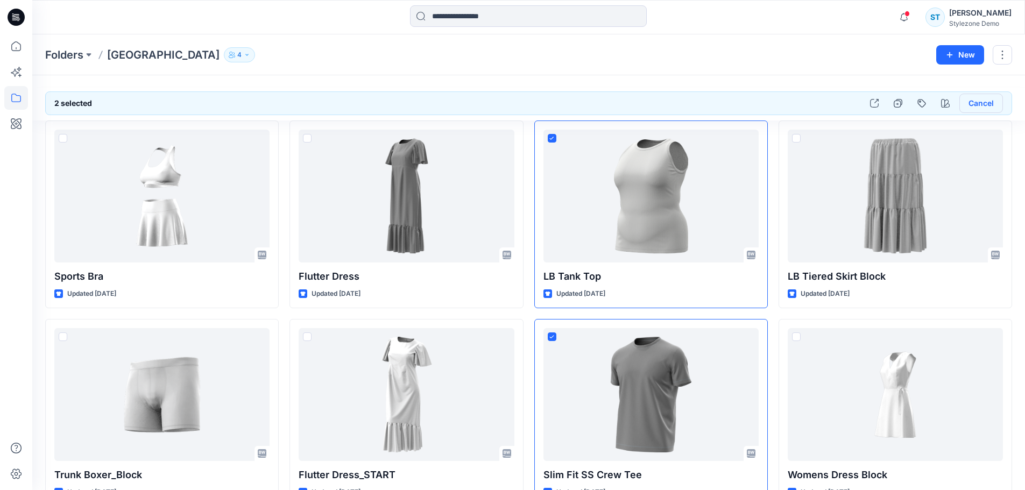
click at [981, 104] on button "Cancel" at bounding box center [981, 103] width 44 height 19
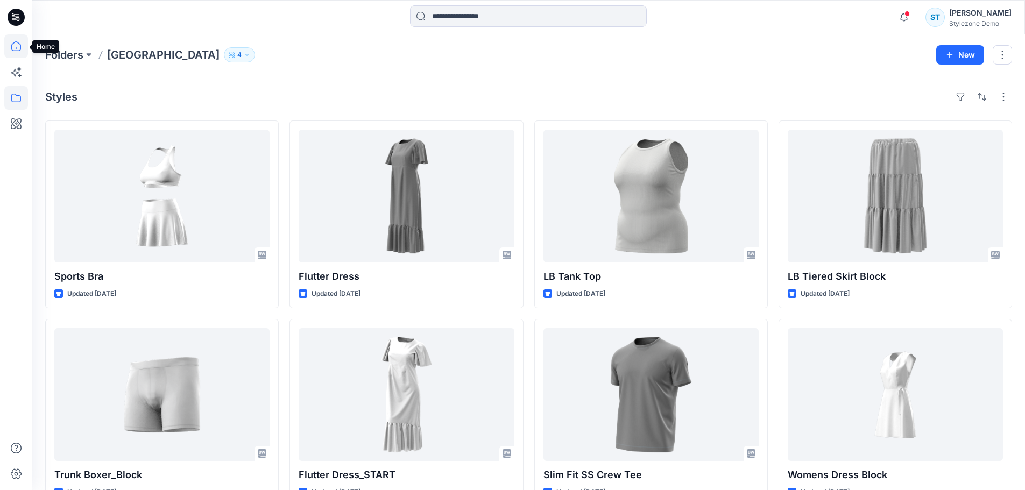
click at [11, 40] on icon at bounding box center [16, 46] width 24 height 24
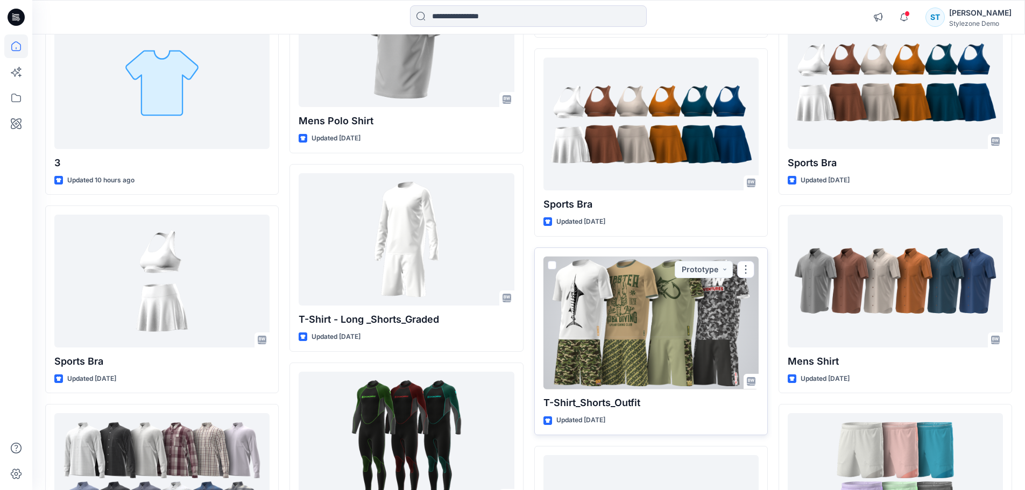
scroll to position [977, 0]
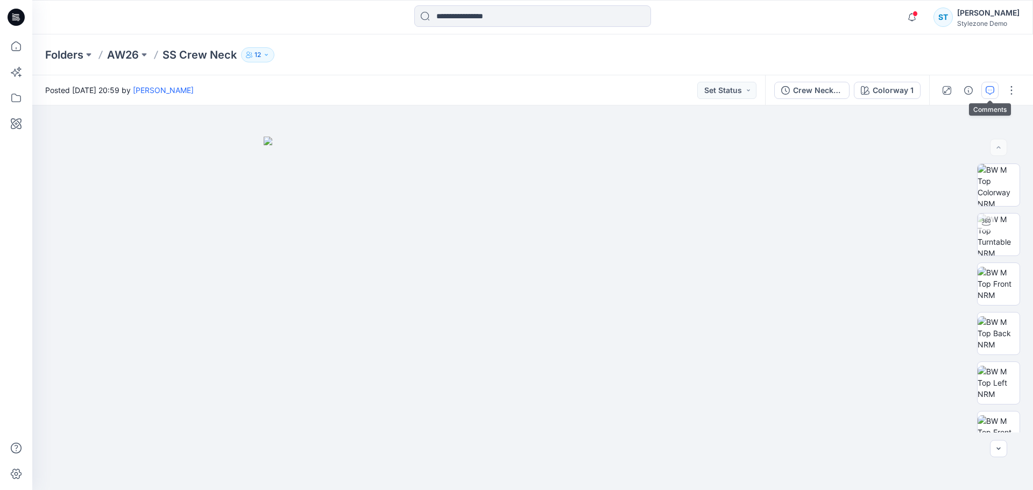
click at [994, 90] on button "button" at bounding box center [989, 90] width 17 height 17
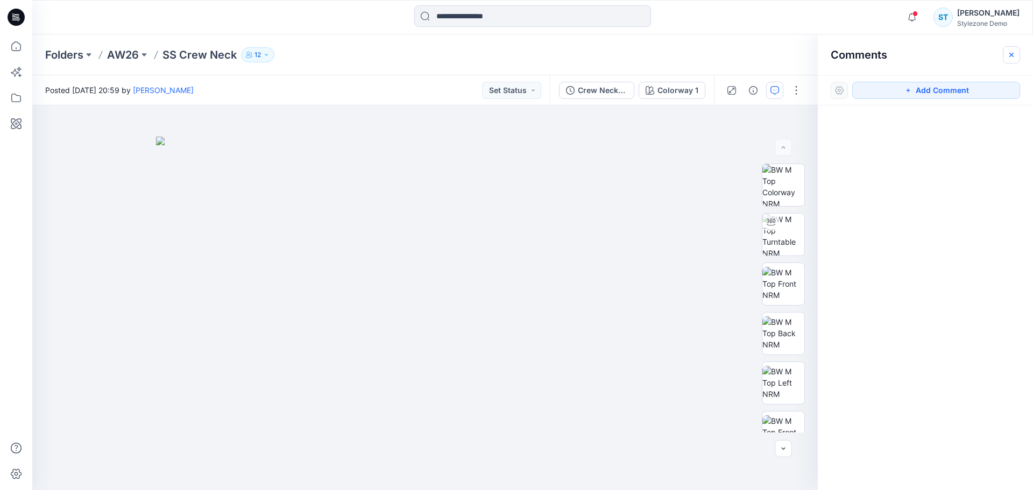
click at [1008, 56] on icon "button" at bounding box center [1011, 55] width 9 height 9
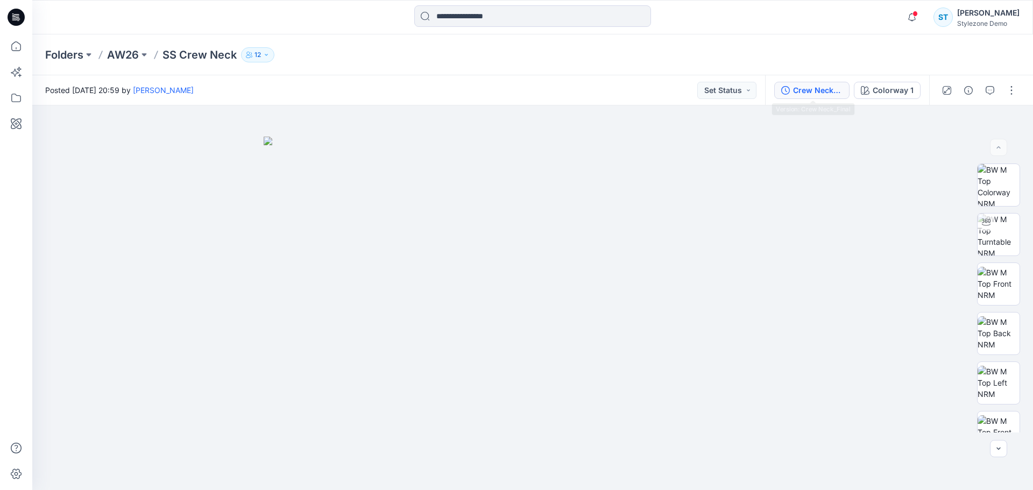
click at [821, 83] on button "Crew Neck_Final" at bounding box center [811, 90] width 75 height 17
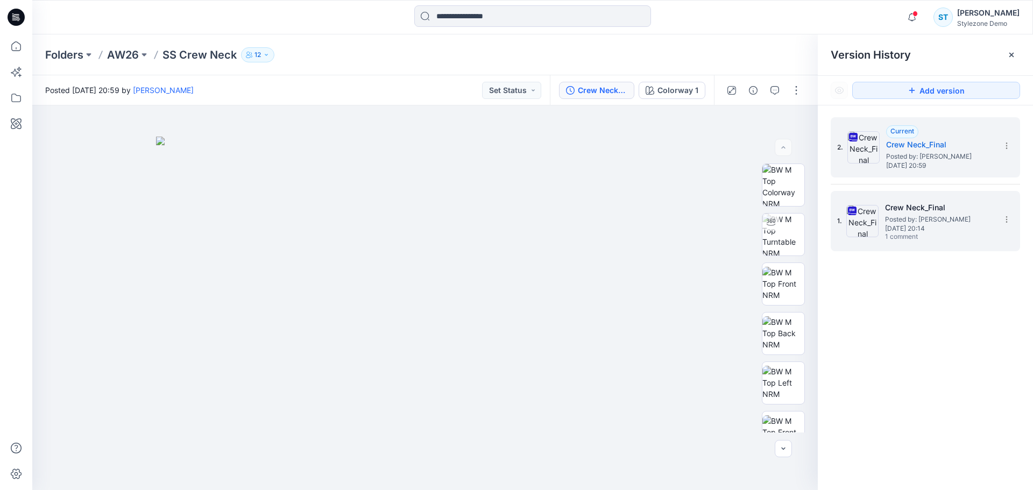
click at [933, 203] on h5 "Crew Neck_Final" at bounding box center [939, 207] width 108 height 13
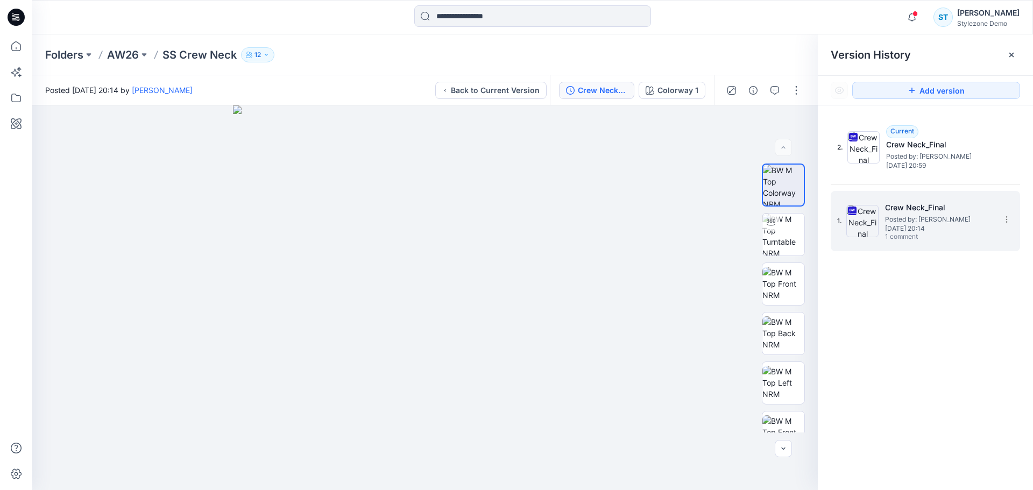
click at [881, 231] on div "1. Crew Neck_Final Posted by: [PERSON_NAME] [DATE] 20:14 1 comment" at bounding box center [917, 221] width 161 height 52
click at [776, 93] on icon "button" at bounding box center [775, 90] width 9 height 9
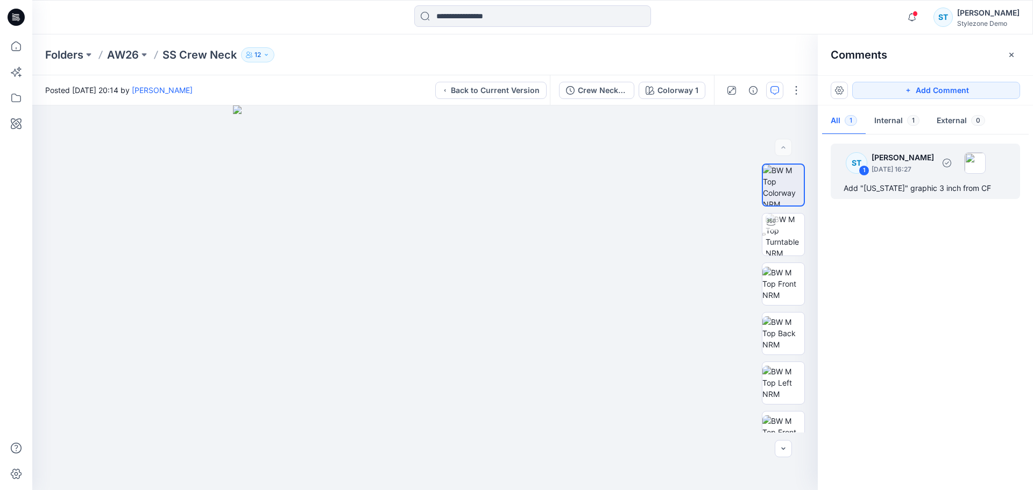
click at [885, 187] on div "Add "[US_STATE]" graphic 3 inch from CF" at bounding box center [926, 188] width 164 height 13
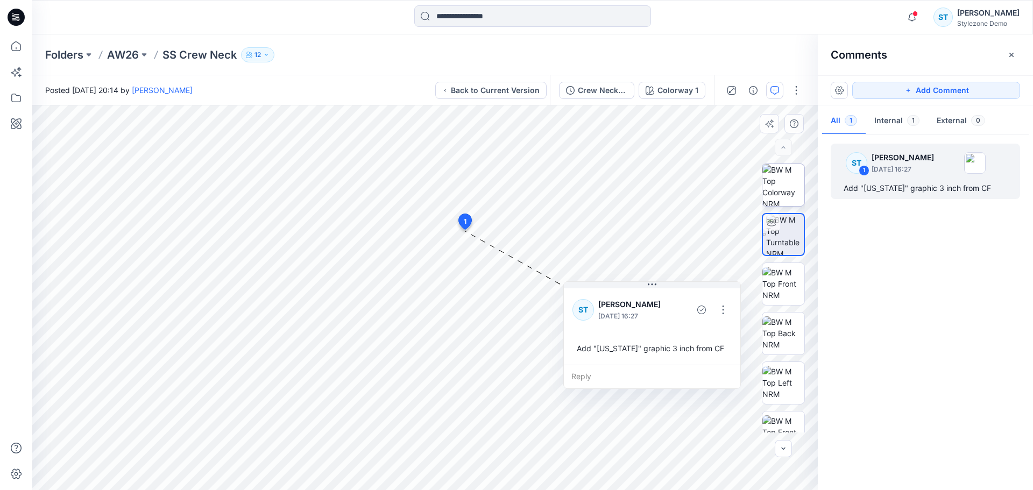
drag, startPoint x: 755, startPoint y: 188, endPoint x: 765, endPoint y: 189, distance: 9.7
click at [757, 189] on div at bounding box center [783, 298] width 69 height 269
click at [773, 187] on img at bounding box center [783, 185] width 42 height 42
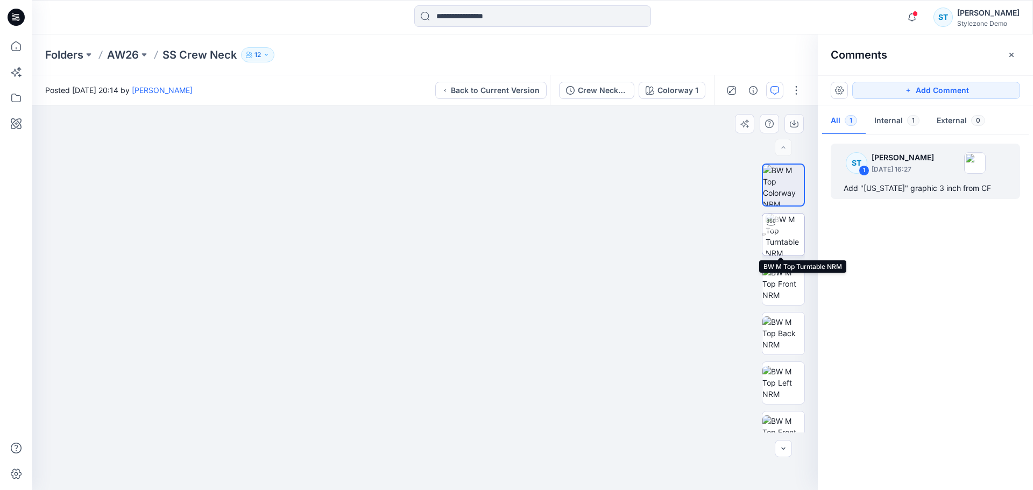
click at [791, 235] on img at bounding box center [785, 235] width 39 height 42
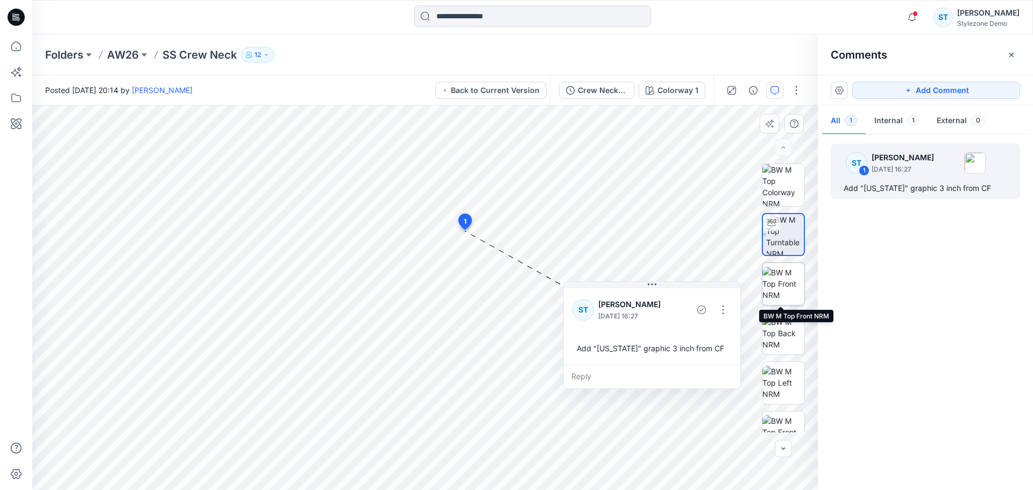
click at [776, 286] on img at bounding box center [783, 284] width 42 height 34
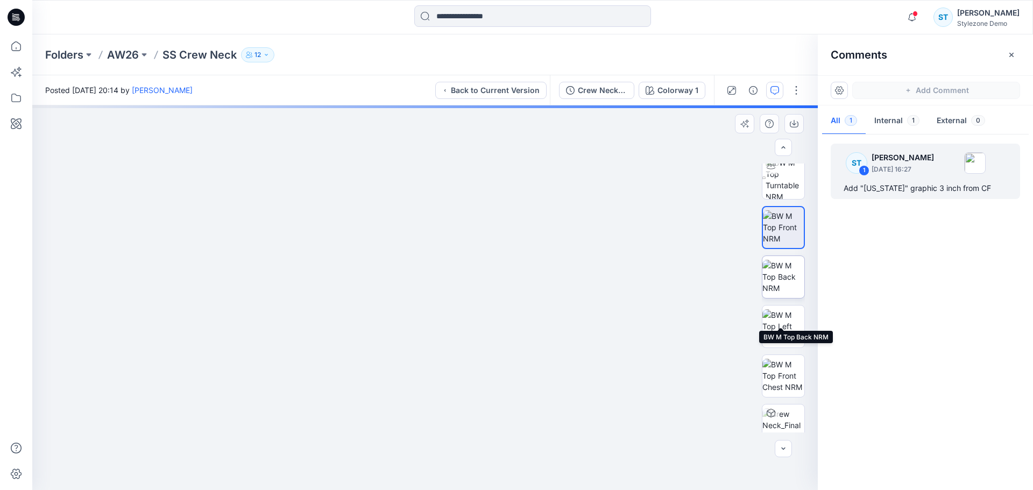
scroll to position [71, 0]
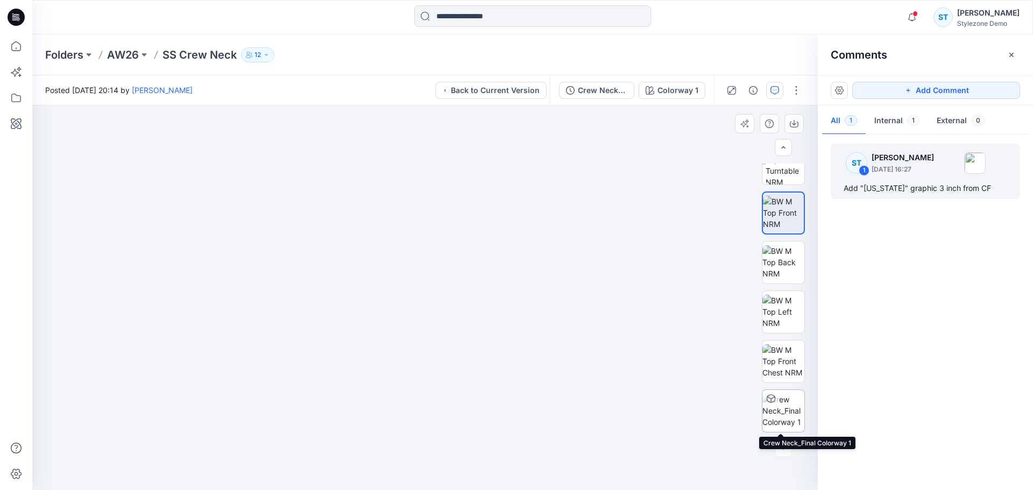
click at [780, 411] on img at bounding box center [783, 411] width 42 height 34
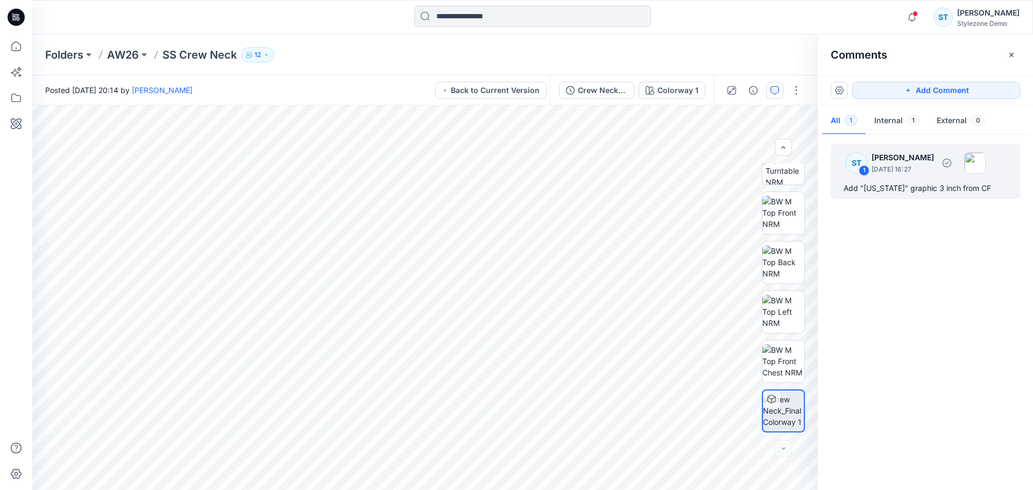
click at [934, 174] on p "[DATE] 16:27" at bounding box center [903, 169] width 62 height 11
click at [919, 174] on p "[DATE] 16:27" at bounding box center [903, 169] width 62 height 11
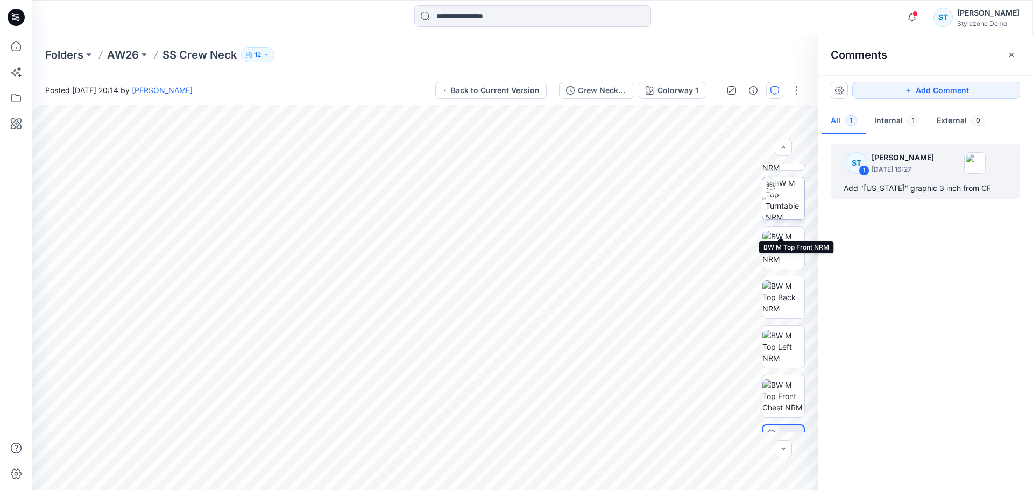
scroll to position [0, 0]
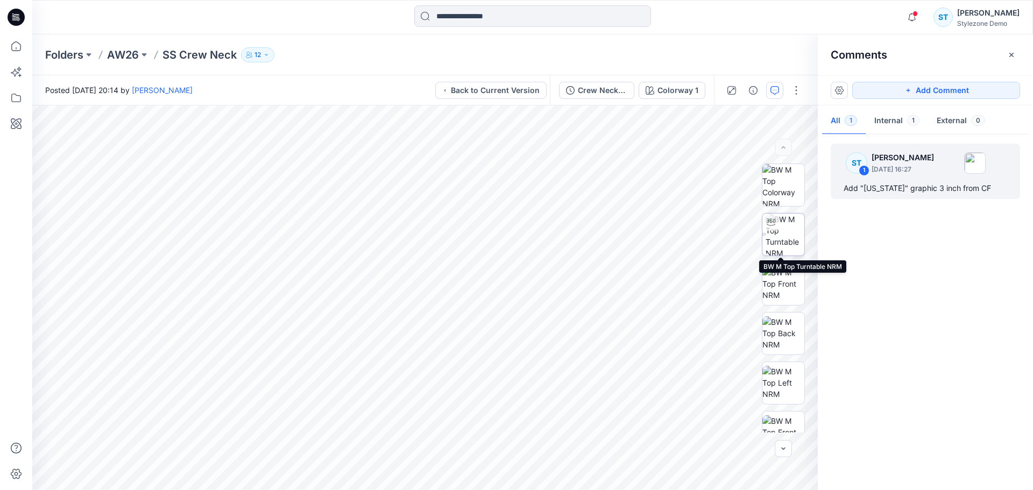
click at [780, 232] on img at bounding box center [785, 235] width 39 height 42
